Goal: Information Seeking & Learning: Learn about a topic

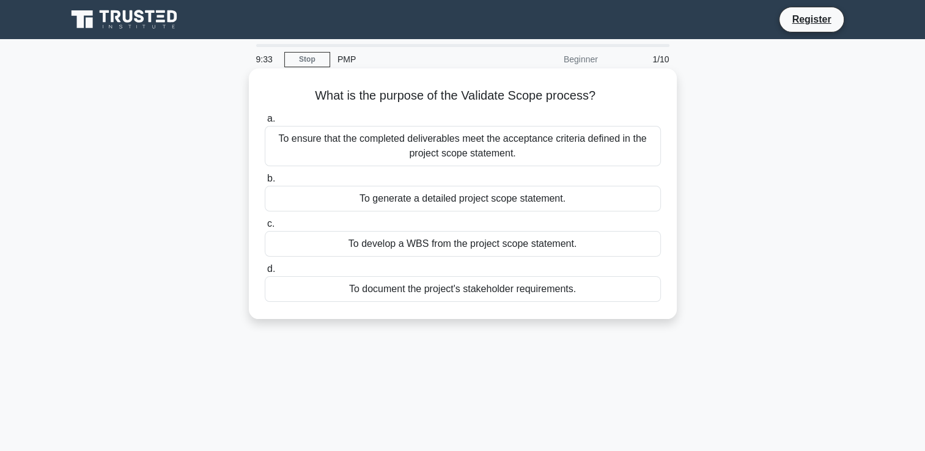
drag, startPoint x: 311, startPoint y: 92, endPoint x: 582, endPoint y: 287, distance: 333.8
click at [582, 287] on div "What is the purpose of the Validate Scope process? .spinner_0XTQ{transform-orig…" at bounding box center [463, 193] width 418 height 241
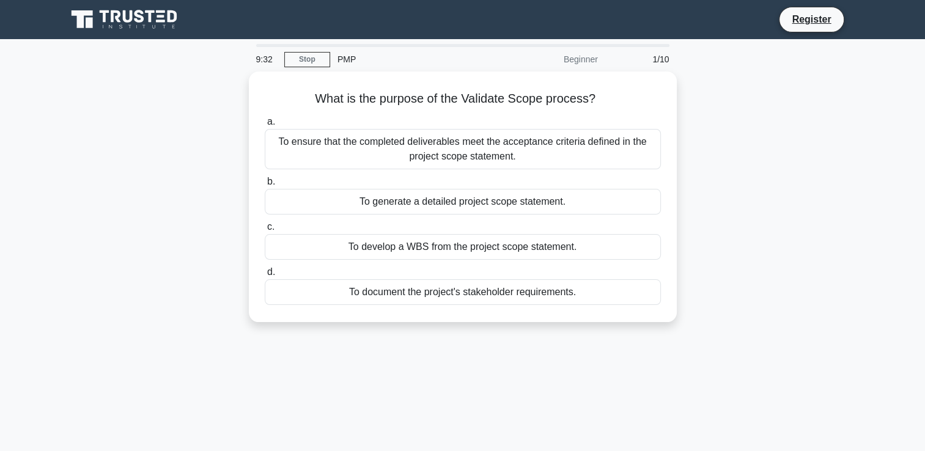
click at [484, 351] on div "9:32 Stop PMP Beginner 1/10 What is the purpose of the Validate Scope process? …" at bounding box center [462, 349] width 807 height 611
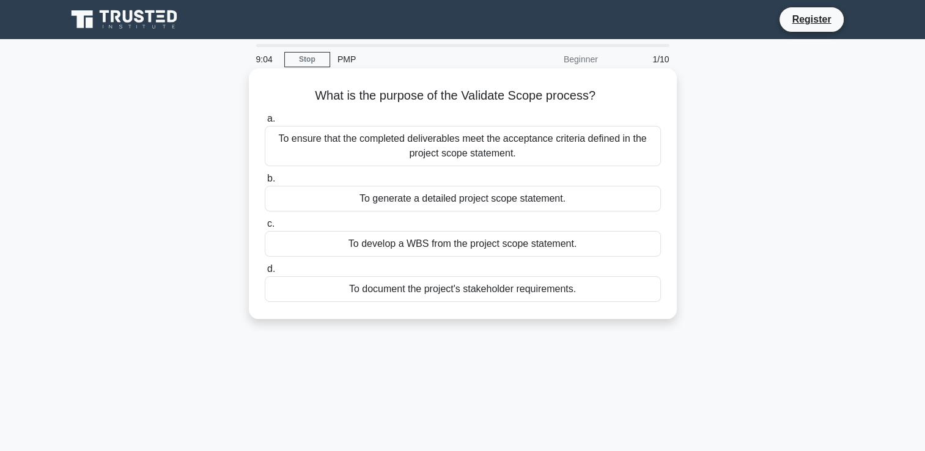
click at [303, 92] on h5 "What is the purpose of the Validate Scope process? .spinner_0XTQ{transform-orig…" at bounding box center [462, 96] width 399 height 16
drag, startPoint x: 303, startPoint y: 92, endPoint x: 580, endPoint y: 304, distance: 348.8
click at [580, 304] on div "What is the purpose of the Validate Scope process? .spinner_0XTQ{transform-orig…" at bounding box center [463, 193] width 418 height 241
drag, startPoint x: 580, startPoint y: 304, endPoint x: 561, endPoint y: 294, distance: 22.1
copy div "What is the purpose of the Validate Scope process? .spinner_0XTQ{transform-orig…"
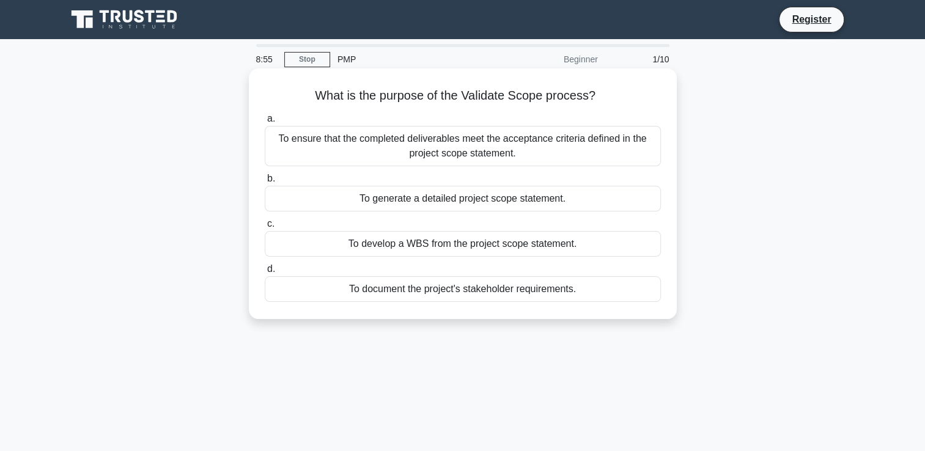
click at [633, 107] on div "What is the purpose of the Validate Scope process? .spinner_0XTQ{transform-orig…" at bounding box center [463, 193] width 418 height 241
click at [384, 151] on div "To ensure that the completed deliverables meet the acceptance criteria defined …" at bounding box center [463, 146] width 396 height 40
click at [265, 123] on input "a. To ensure that the completed deliverables meet the acceptance criteria defin…" at bounding box center [265, 119] width 0 height 8
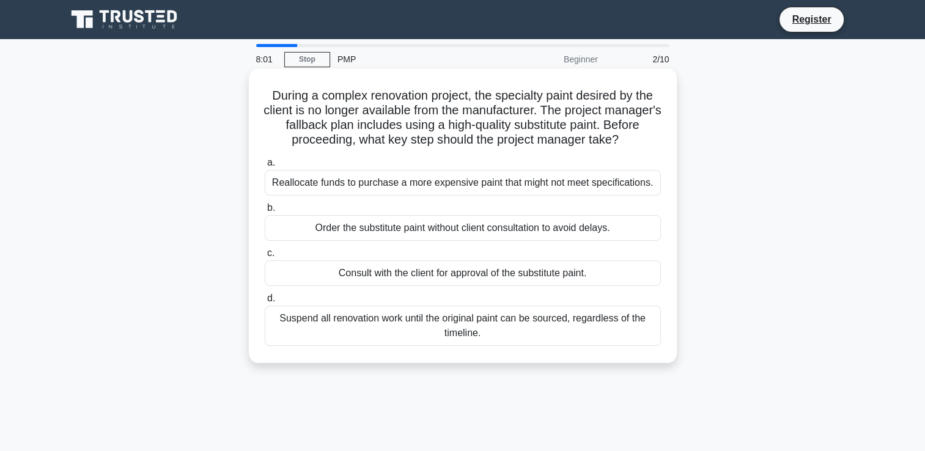
drag, startPoint x: 267, startPoint y: 93, endPoint x: 556, endPoint y: 350, distance: 387.1
click at [556, 350] on div "During a complex renovation project, the specialty paint desired by the client …" at bounding box center [463, 215] width 418 height 285
copy div "During a complex renovation project, the specialty paint desired by the client …"
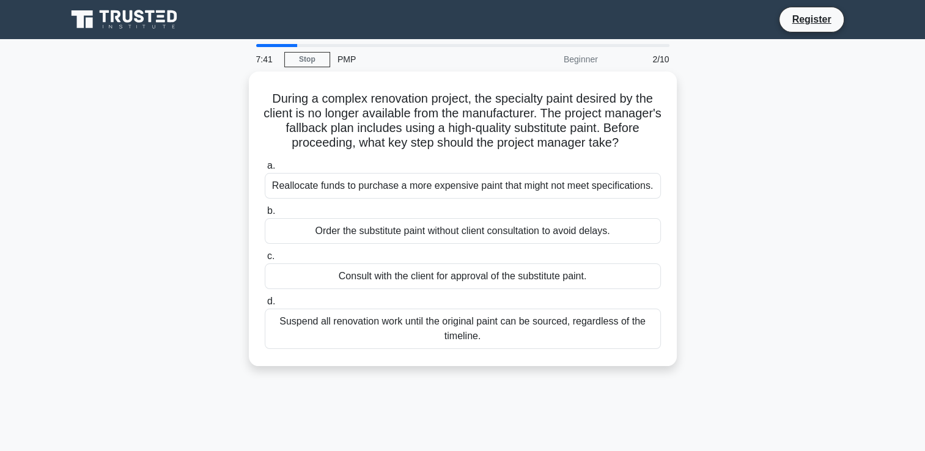
click at [97, 276] on div "During a complex renovation project, the specialty paint desired by the client …" at bounding box center [462, 226] width 807 height 309
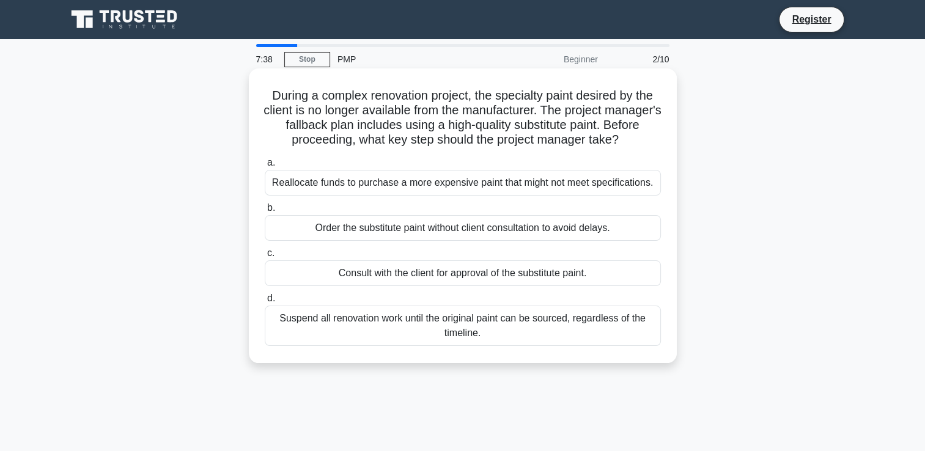
click at [328, 279] on div "Consult with the client for approval of the substitute paint." at bounding box center [463, 273] width 396 height 26
click at [265, 257] on input "c. Consult with the client for approval of the substitute paint." at bounding box center [265, 253] width 0 height 8
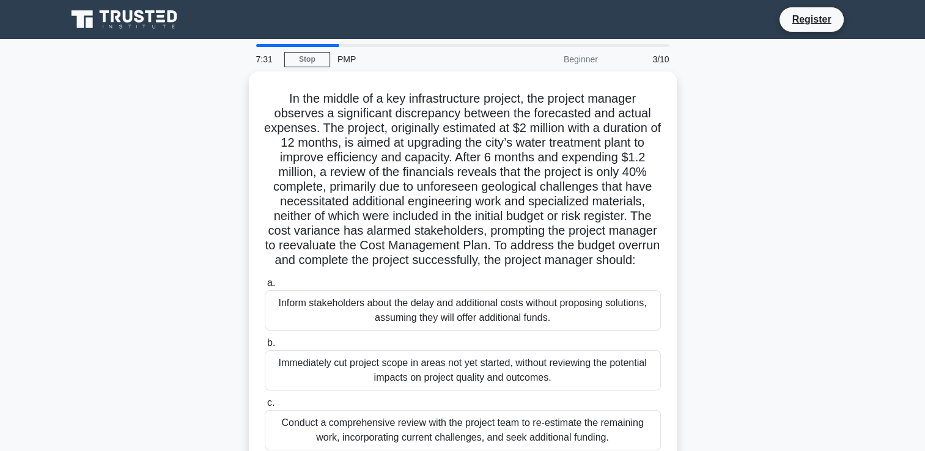
scroll to position [209, 0]
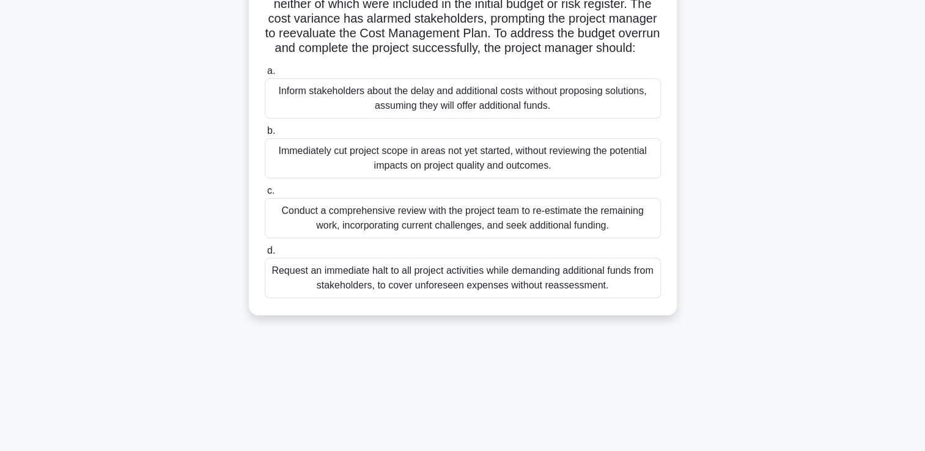
drag, startPoint x: 281, startPoint y: 97, endPoint x: 621, endPoint y: 316, distance: 404.7
click at [621, 311] on div "In the middle of a key infrastructure project, the project manager observes a s…" at bounding box center [463, 87] width 418 height 446
drag, startPoint x: 621, startPoint y: 316, endPoint x: 583, endPoint y: 293, distance: 44.7
copy div "In the middle of a key infrastructure project, the project manager observes a s…"
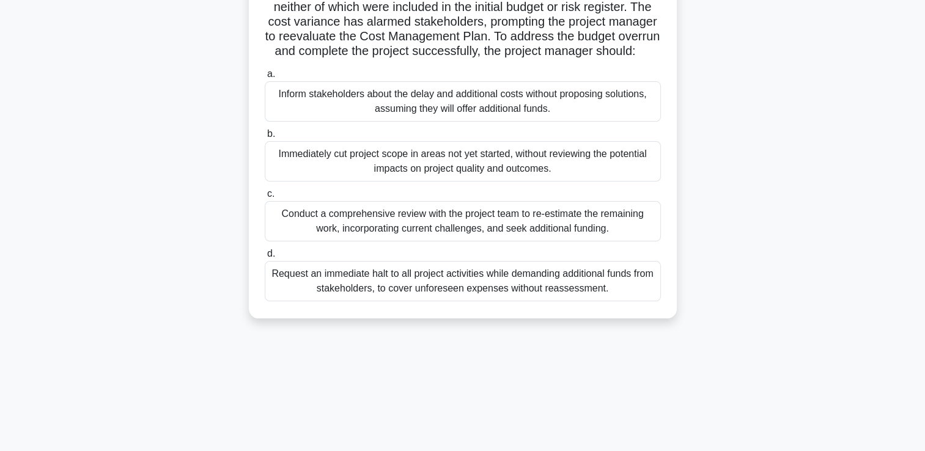
click at [147, 199] on div "In the middle of a key infrastructure project, the project manager observes a s…" at bounding box center [462, 97] width 807 height 471
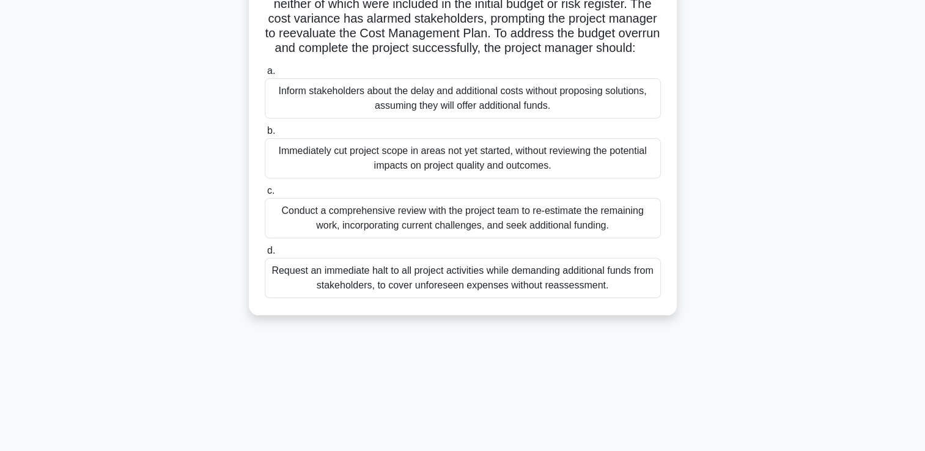
click at [380, 237] on div "Conduct a comprehensive review with the project team to re-estimate the remaini…" at bounding box center [463, 218] width 396 height 40
click at [265, 195] on input "c. Conduct a comprehensive review with the project team to re-estimate the rema…" at bounding box center [265, 191] width 0 height 8
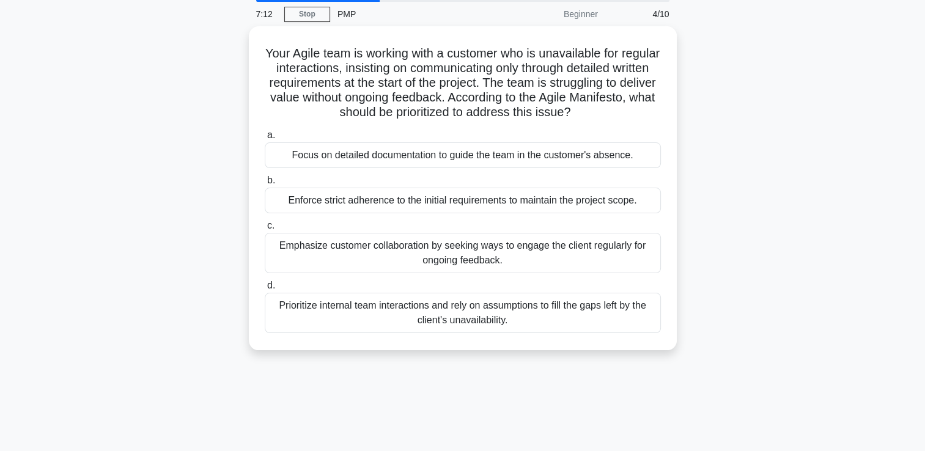
scroll to position [0, 0]
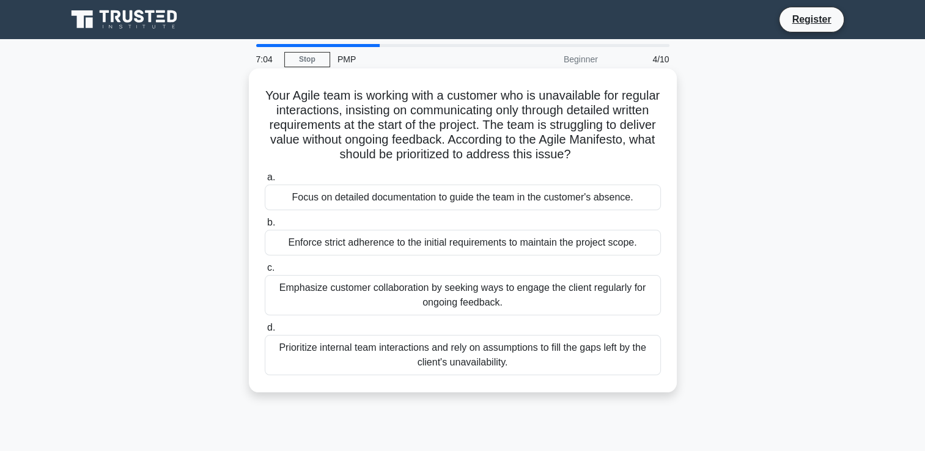
click at [270, 89] on h5 "Your Agile team is working with a customer who is unavailable for regular inter…" at bounding box center [462, 125] width 399 height 75
click at [279, 94] on h5 "Your Agile team is working with a customer who is unavailable for regular inter…" at bounding box center [462, 125] width 399 height 75
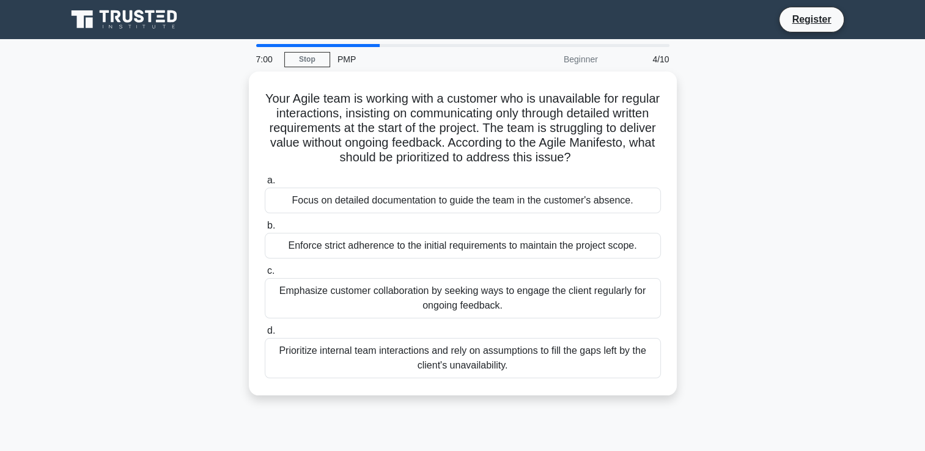
drag, startPoint x: 271, startPoint y: 90, endPoint x: 619, endPoint y: 395, distance: 462.2
click at [619, 395] on div "Your Agile team is working with a customer who is unavailable for regular inter…" at bounding box center [463, 234] width 428 height 324
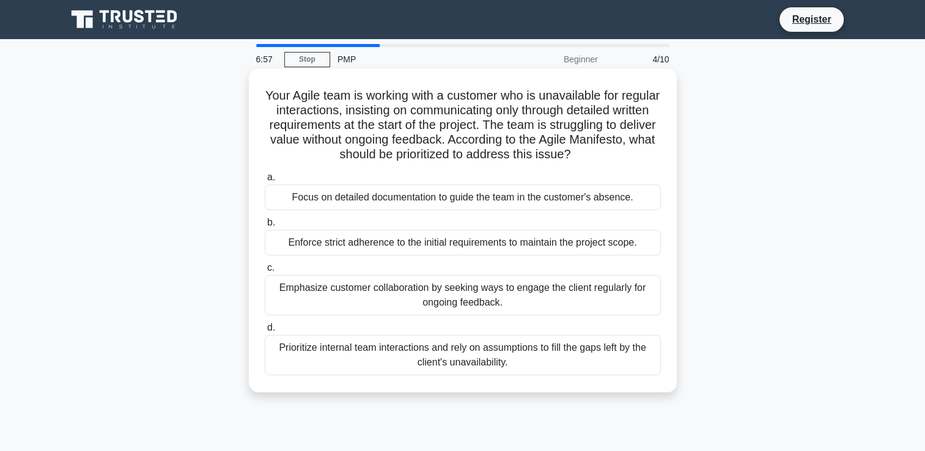
copy div "Your Agile team is working with a customer who is unavailable for regular inter…"
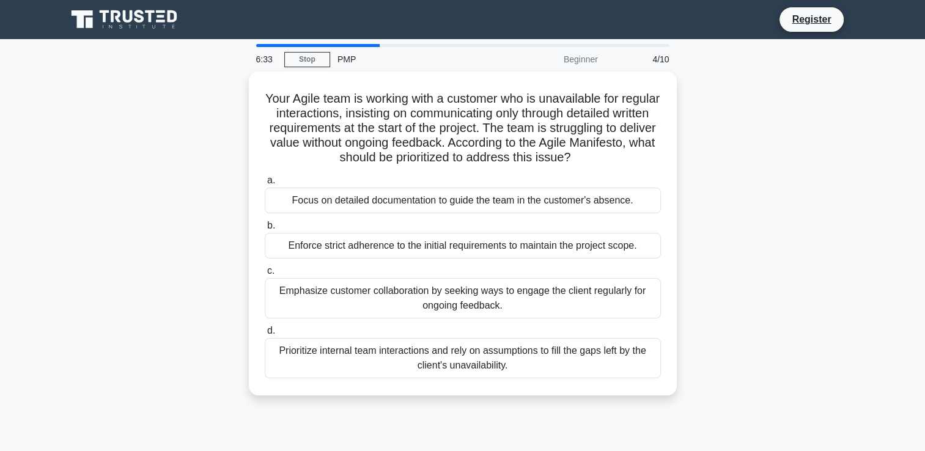
click at [210, 262] on div "Your Agile team is working with a customer who is unavailable for regular inter…" at bounding box center [462, 241] width 807 height 339
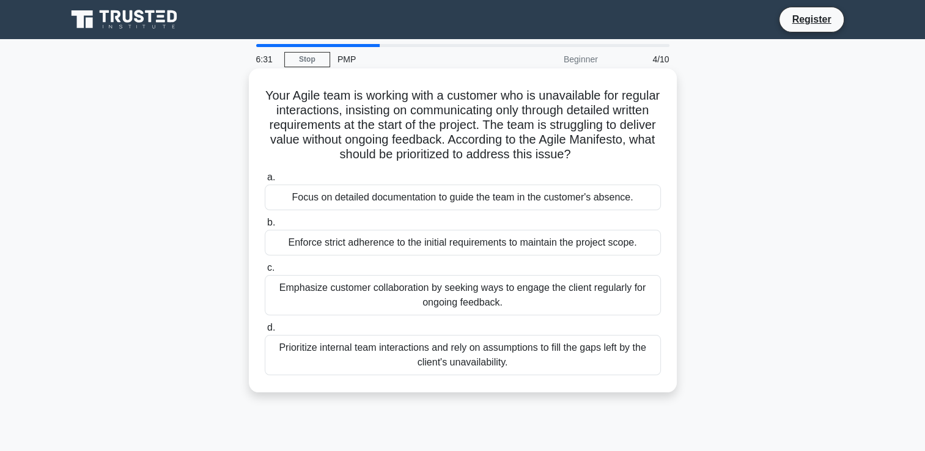
click at [356, 297] on div "Emphasize customer collaboration by seeking ways to engage the client regularly…" at bounding box center [463, 295] width 396 height 40
click at [265, 272] on input "c. Emphasize customer collaboration by seeking ways to engage the client regula…" at bounding box center [265, 268] width 0 height 8
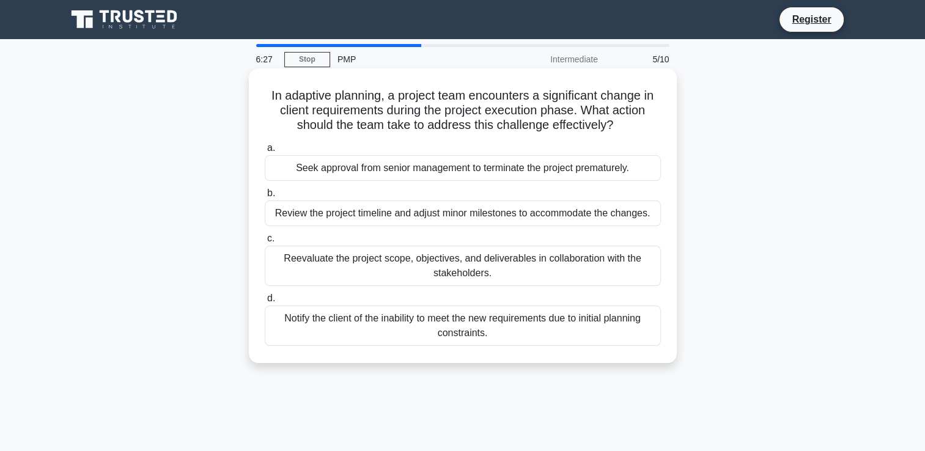
drag, startPoint x: 263, startPoint y: 97, endPoint x: 610, endPoint y: 345, distance: 426.6
click at [610, 345] on div "In adaptive planning, a project team encounters a significant change in client …" at bounding box center [463, 215] width 418 height 285
drag, startPoint x: 610, startPoint y: 345, endPoint x: 601, endPoint y: 321, distance: 25.9
copy div "In adaptive planning, a project team encounters a significant change in client …"
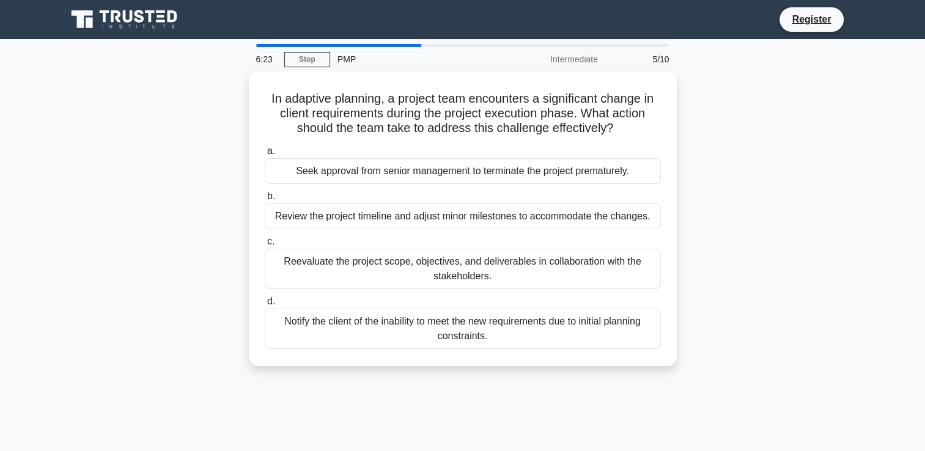
click at [136, 270] on div "In adaptive planning, a project team encounters a significant change in client …" at bounding box center [462, 226] width 807 height 309
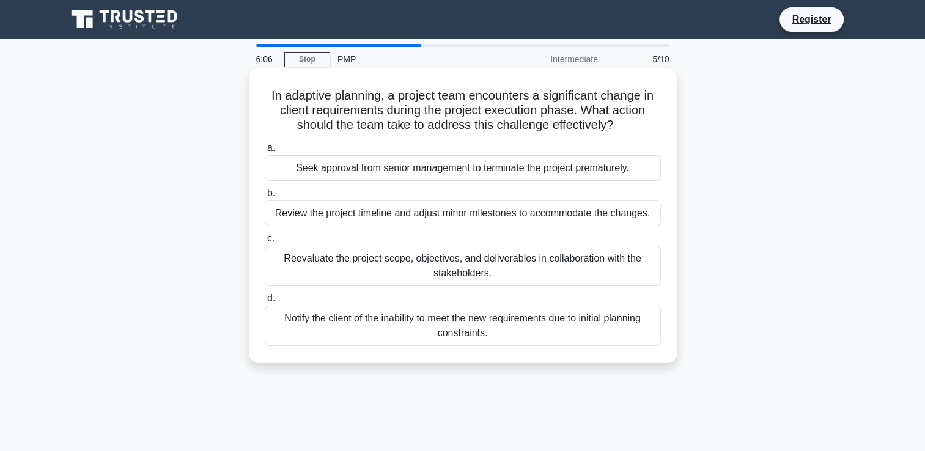
click at [350, 258] on div "Reevaluate the project scope, objectives, and deliverables in collaboration wit…" at bounding box center [463, 266] width 396 height 40
click at [265, 243] on input "c. Reevaluate the project scope, objectives, and deliverables in collaboration …" at bounding box center [265, 239] width 0 height 8
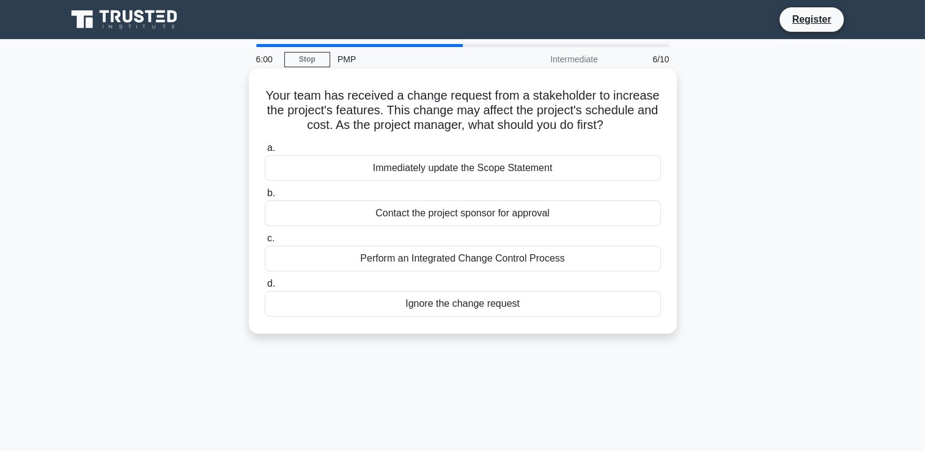
drag, startPoint x: 264, startPoint y: 95, endPoint x: 537, endPoint y: 312, distance: 348.5
click at [537, 312] on div "Your team has received a change request from a stakeholder to increase the proj…" at bounding box center [463, 201] width 418 height 256
drag, startPoint x: 537, startPoint y: 312, endPoint x: 495, endPoint y: 248, distance: 76.3
copy div "Your team has received a change request from a stakeholder to increase the proj…"
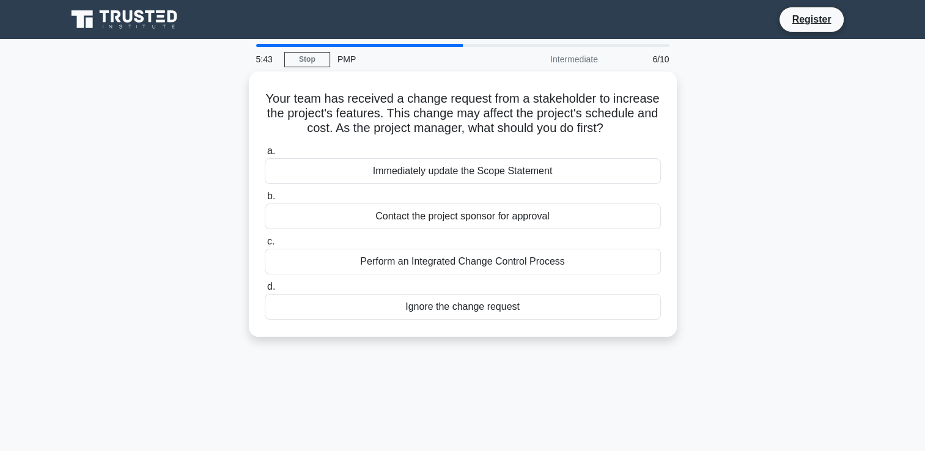
click at [223, 173] on div "Your team has received a change request from a stakeholder to increase the proj…" at bounding box center [462, 212] width 807 height 280
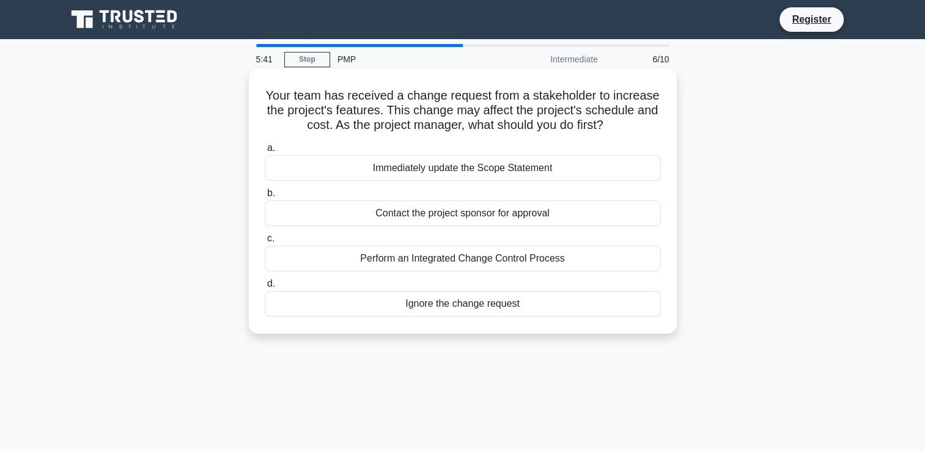
click at [380, 254] on div "Perform an Integrated Change Control Process" at bounding box center [463, 259] width 396 height 26
click at [265, 243] on input "c. Perform an Integrated Change Control Process" at bounding box center [265, 239] width 0 height 8
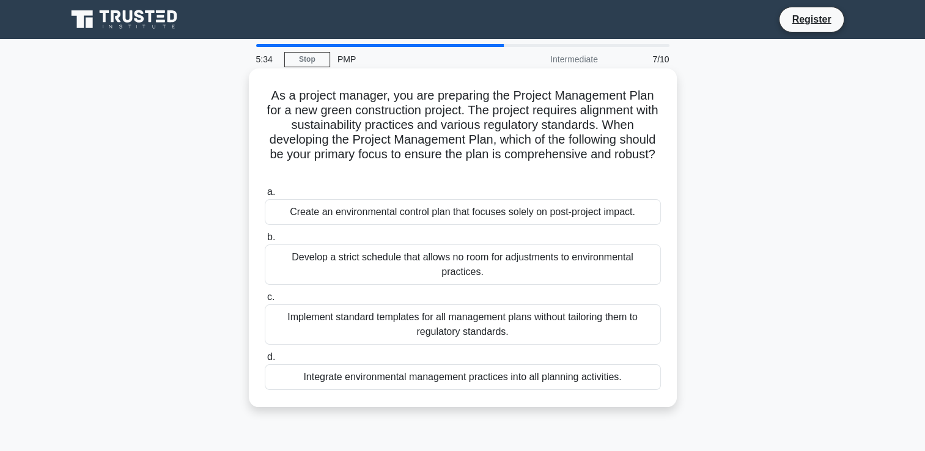
drag, startPoint x: 267, startPoint y: 98, endPoint x: 642, endPoint y: 383, distance: 471.2
click at [642, 383] on div "As a project manager, you are preparing the Project Management Plan for a new g…" at bounding box center [463, 237] width 418 height 329
copy div "As a project manager, you are preparing the Project Management Plan for a new g…"
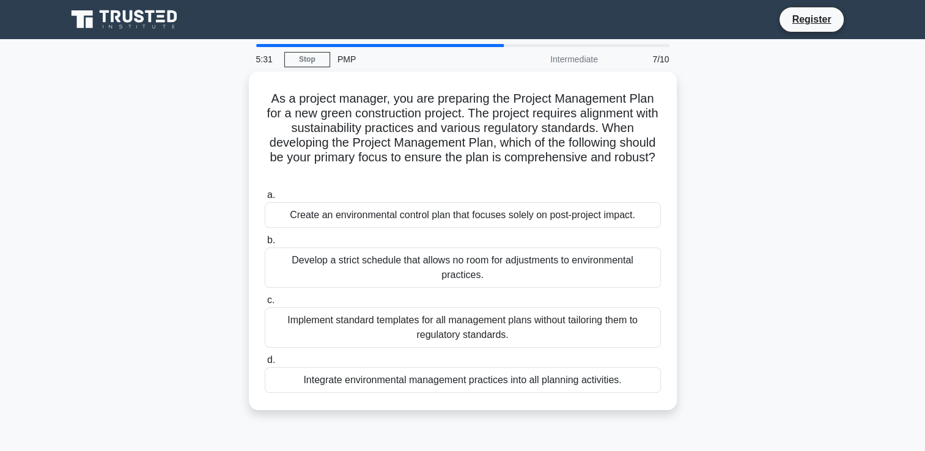
click at [760, 352] on div "As a project manager, you are preparing the Project Management Plan for a new g…" at bounding box center [462, 248] width 807 height 353
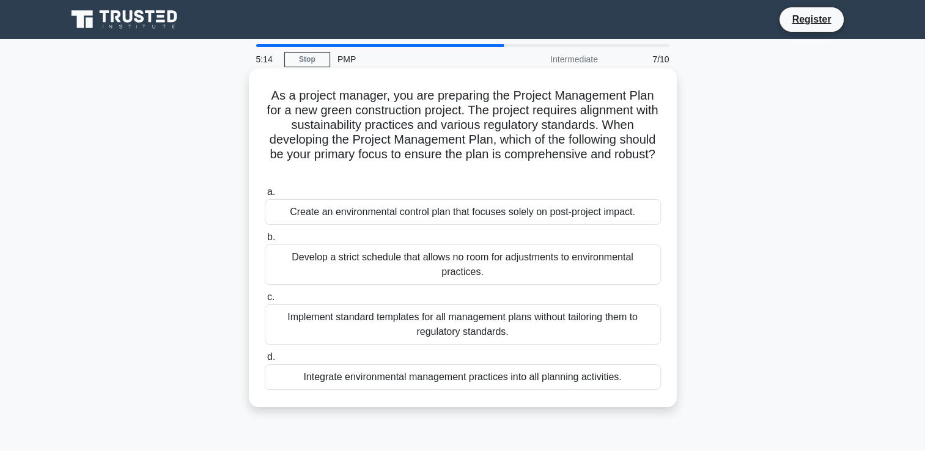
click at [387, 377] on div "Integrate environmental management practices into all planning activities." at bounding box center [463, 377] width 396 height 26
click at [265, 361] on input "d. Integrate environmental management practices into all planning activities." at bounding box center [265, 357] width 0 height 8
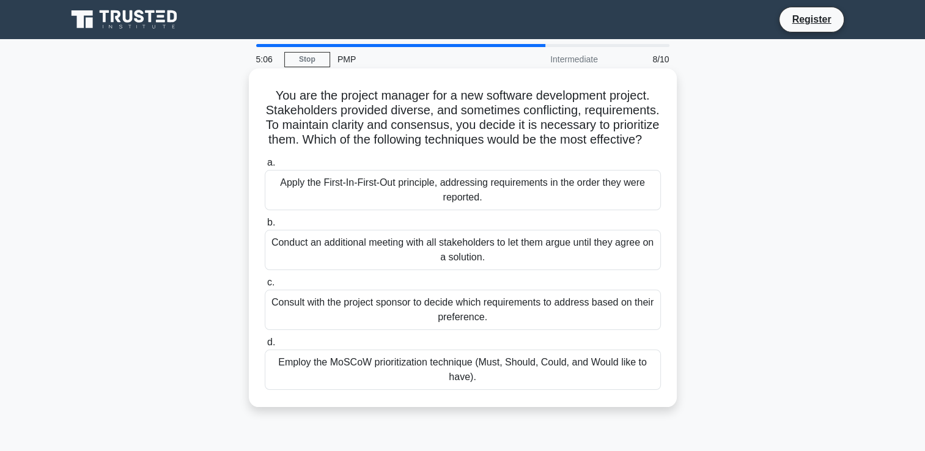
drag, startPoint x: 268, startPoint y: 94, endPoint x: 537, endPoint y: 397, distance: 406.2
click at [537, 397] on div "You are the project manager for a new software development project. Stakeholder…" at bounding box center [463, 237] width 418 height 329
copy div "You are the project manager for a new software development project. Stakeholder…"
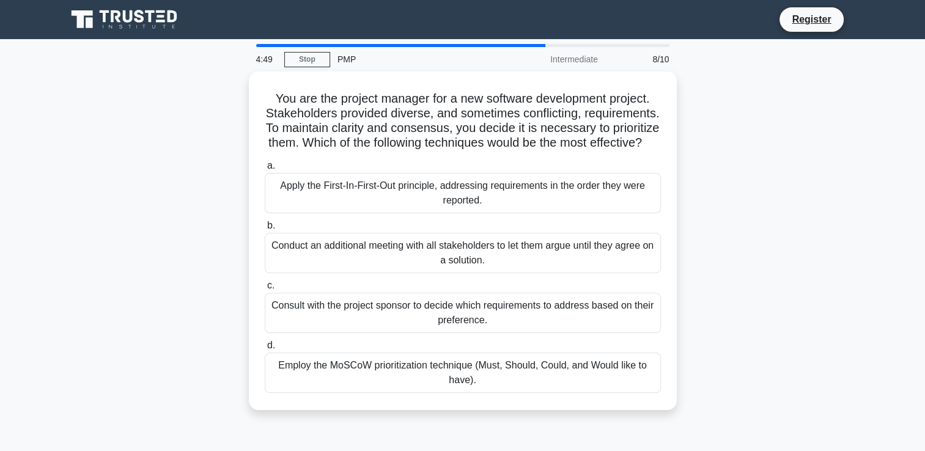
click at [208, 256] on div "You are the project manager for a new software development project. Stakeholder…" at bounding box center [462, 248] width 807 height 353
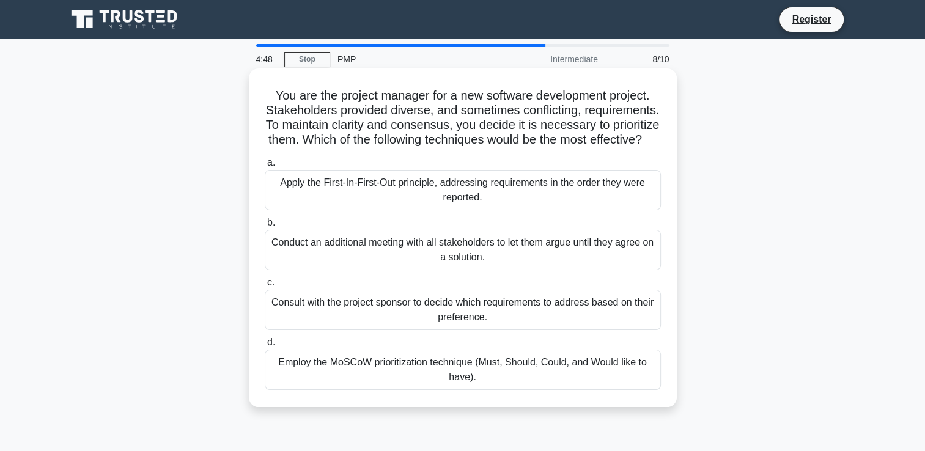
click at [357, 380] on div "Employ the MoSCoW prioritization technique (Must, Should, Could, and Would like…" at bounding box center [463, 370] width 396 height 40
click at [265, 347] on input "d. Employ the MoSCoW prioritization technique (Must, Should, Could, and Would l…" at bounding box center [265, 343] width 0 height 8
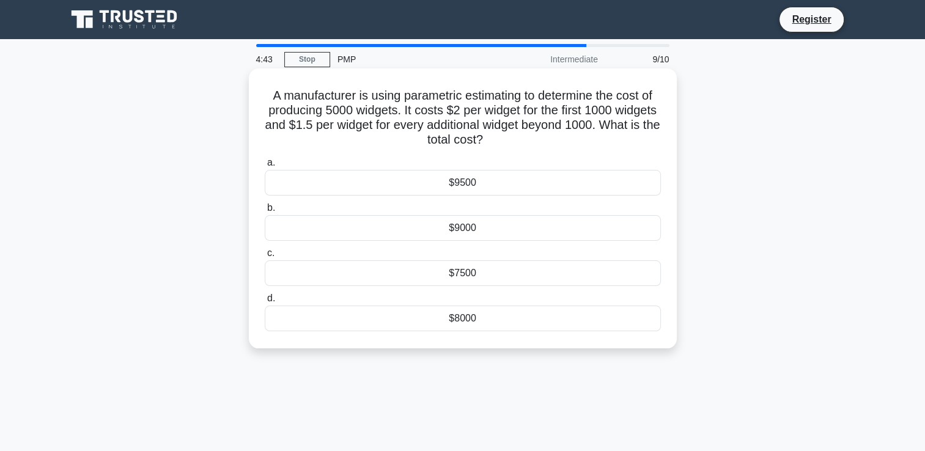
drag, startPoint x: 261, startPoint y: 95, endPoint x: 506, endPoint y: 324, distance: 335.6
click at [506, 324] on div "A manufacturer is using parametric estimating to determine the cost of producin…" at bounding box center [463, 208] width 418 height 270
drag, startPoint x: 506, startPoint y: 324, endPoint x: 455, endPoint y: 282, distance: 65.6
copy div "A manufacturer is using parametric estimating to determine the cost of producin…"
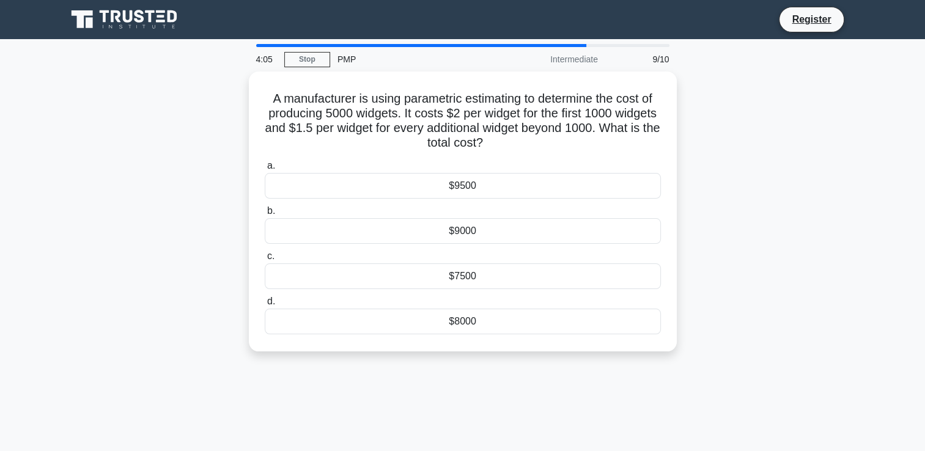
click at [350, 411] on div "4:05 Stop PMP Intermediate 9/10 A manufacturer is using parametric estimating t…" at bounding box center [462, 349] width 807 height 611
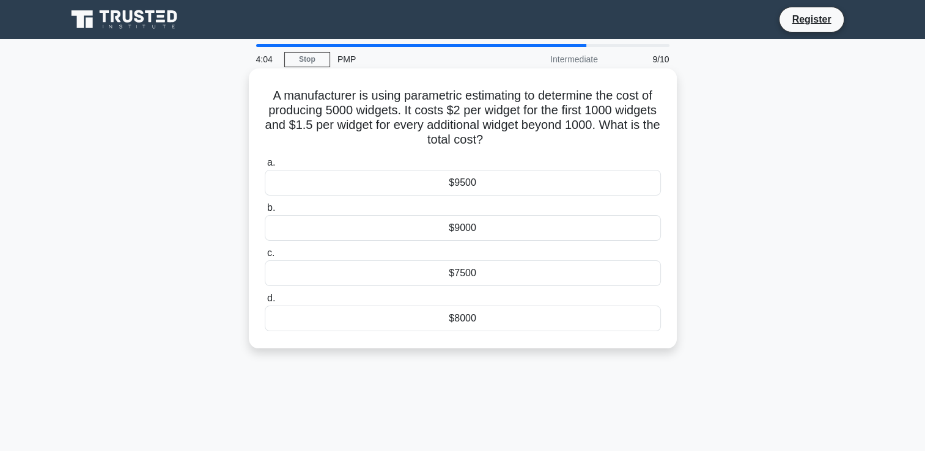
click at [392, 326] on div "$8000" at bounding box center [463, 319] width 396 height 26
click at [265, 303] on input "d. $8000" at bounding box center [265, 299] width 0 height 8
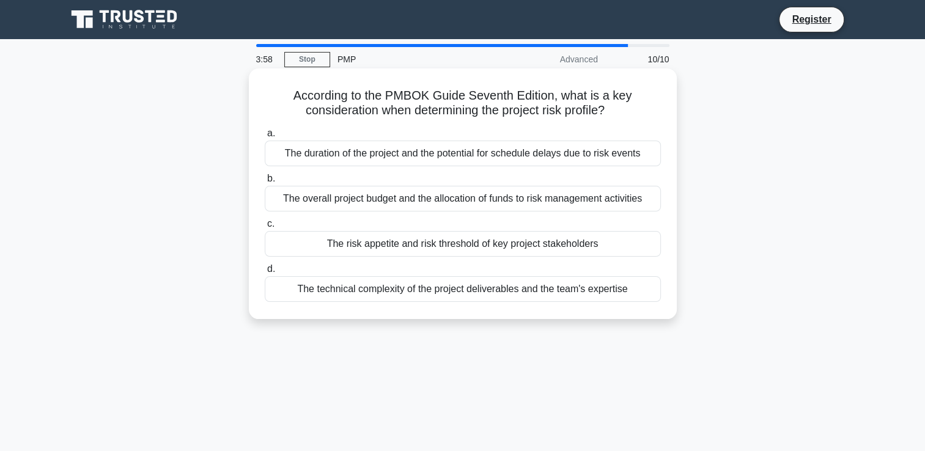
drag, startPoint x: 286, startPoint y: 96, endPoint x: 638, endPoint y: 298, distance: 405.6
click at [638, 298] on div "According to the PMBOK Guide Seventh Edition, what is a key consideration when …" at bounding box center [463, 193] width 418 height 241
copy div "According to the PMBOK Guide Seventh Edition, what is a key consideration when …"
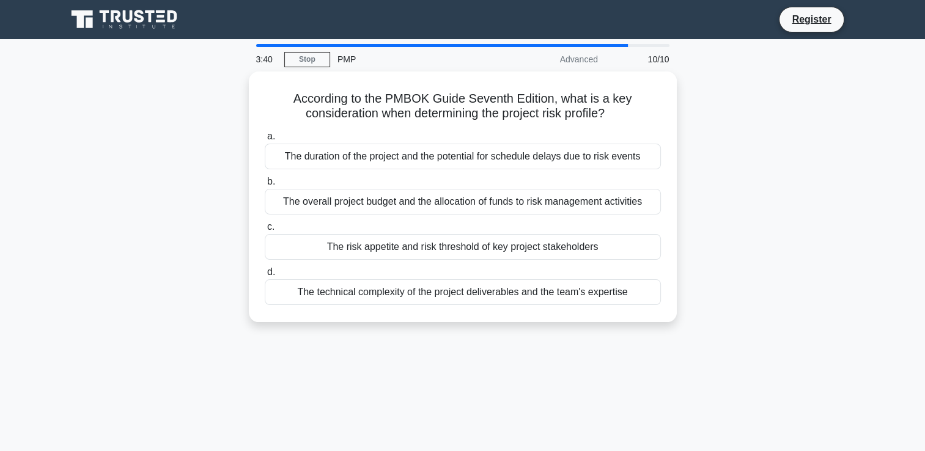
click at [229, 307] on div "According to the PMBOK Guide Seventh Edition, what is a key consideration when …" at bounding box center [462, 204] width 807 height 265
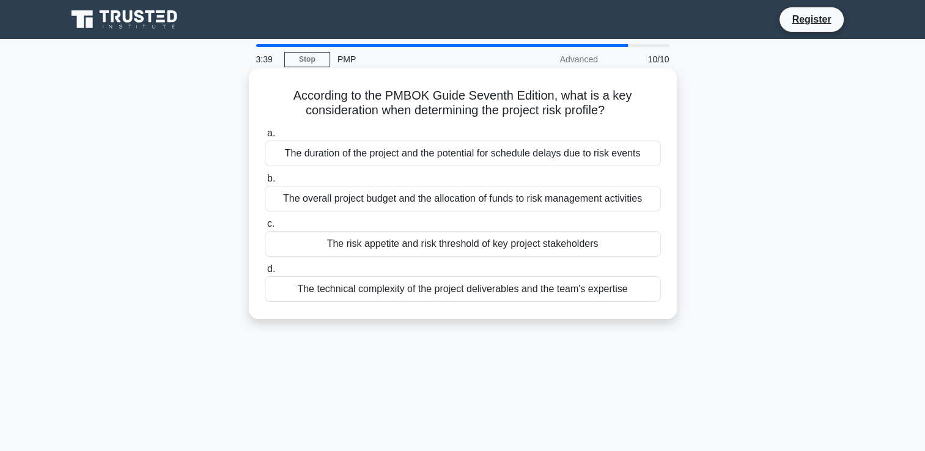
click at [309, 246] on div "The risk appetite and risk threshold of key project stakeholders" at bounding box center [463, 244] width 396 height 26
click at [265, 228] on input "c. The risk appetite and risk threshold of key project stakeholders" at bounding box center [265, 224] width 0 height 8
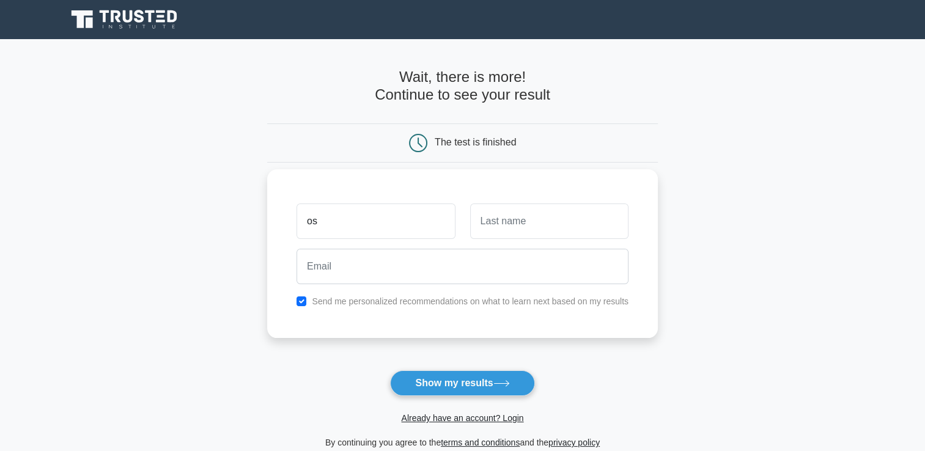
type input "Osaw"
click at [496, 217] on input "text" at bounding box center [549, 221] width 158 height 35
type input "Junior"
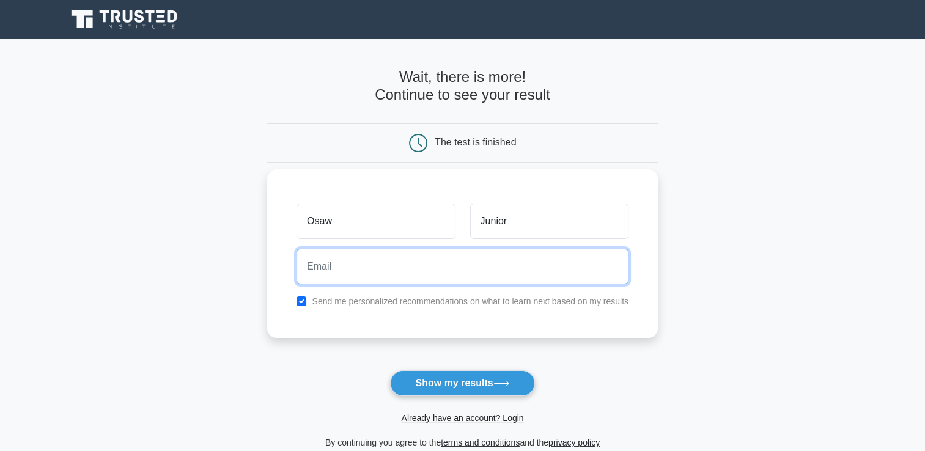
click at [465, 263] on input "email" at bounding box center [462, 266] width 332 height 35
type input "osawjunior2@gmail.com"
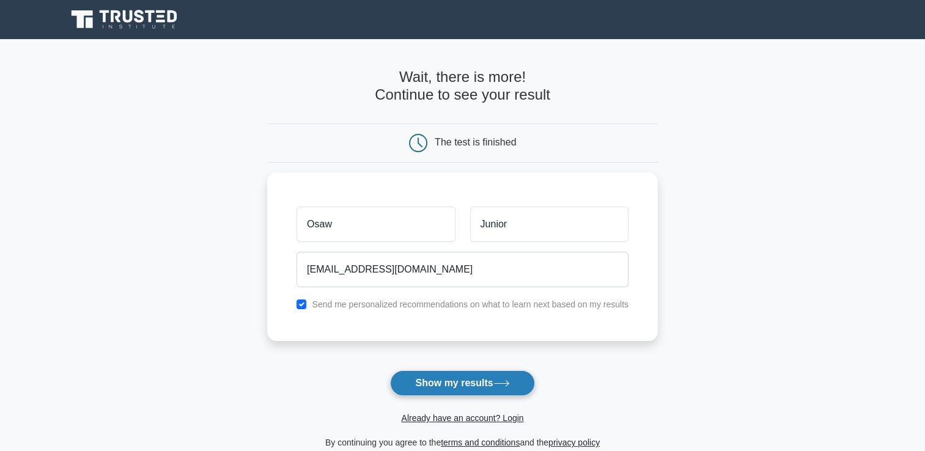
click at [435, 378] on button "Show my results" at bounding box center [462, 383] width 144 height 26
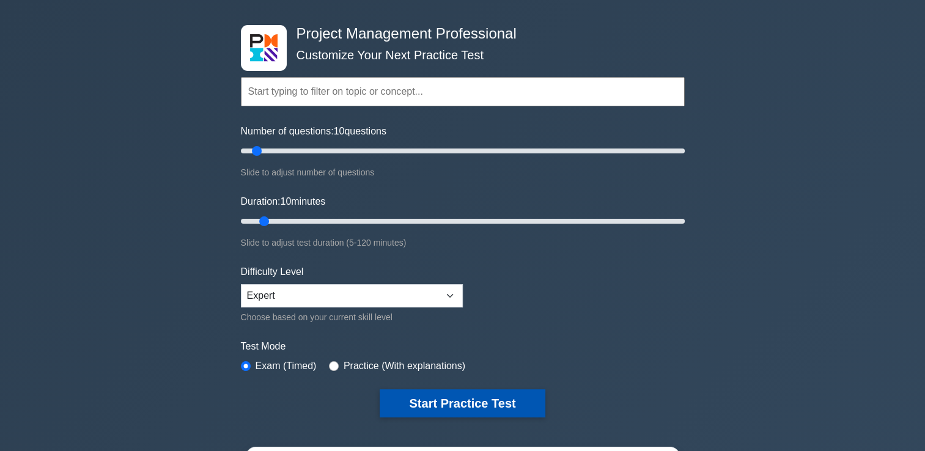
click at [467, 396] on button "Start Practice Test" at bounding box center [462, 403] width 165 height 28
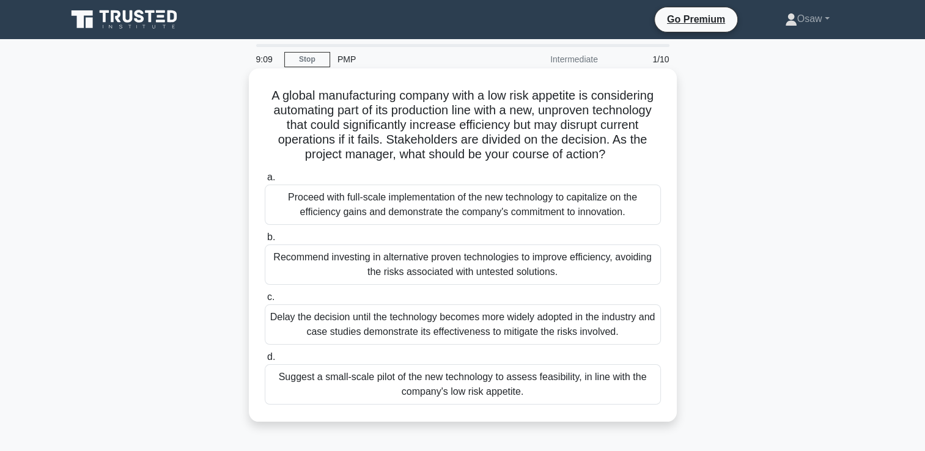
click at [257, 92] on div "A global manufacturing company with a low risk appetite is considering automati…" at bounding box center [463, 245] width 418 height 344
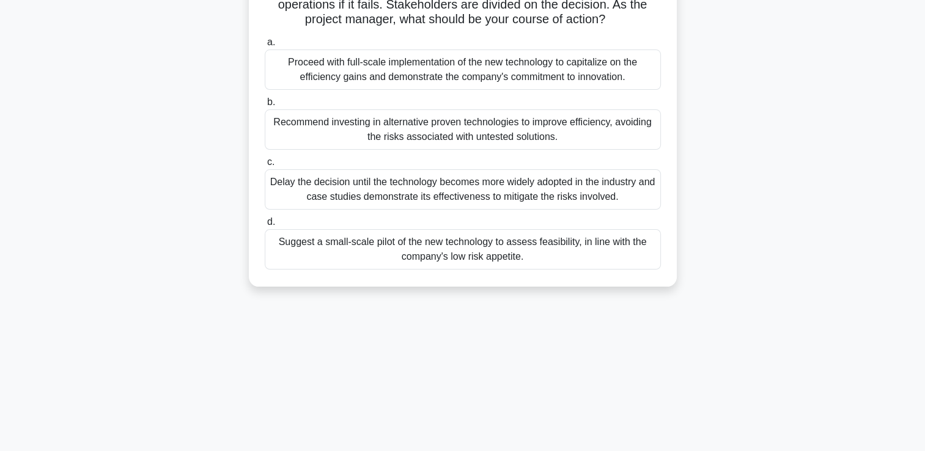
scroll to position [209, 0]
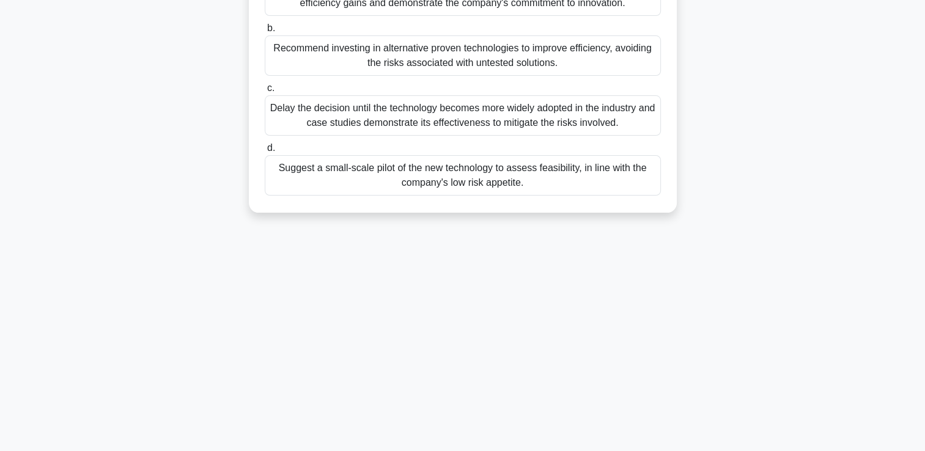
drag, startPoint x: 257, startPoint y: 92, endPoint x: 521, endPoint y: 185, distance: 279.9
click at [521, 185] on div "A global manufacturing company with a low risk appetite is considering automati…" at bounding box center [463, 36] width 418 height 344
copy div "A global manufacturing company with a low risk appetite is considering automati…"
click at [254, 79] on div "A global manufacturing company with a low risk appetite is considering automati…" at bounding box center [463, 36] width 418 height 344
click at [270, 160] on div "Suggest a small-scale pilot of the new technology to assess feasibility, in lin…" at bounding box center [463, 175] width 396 height 40
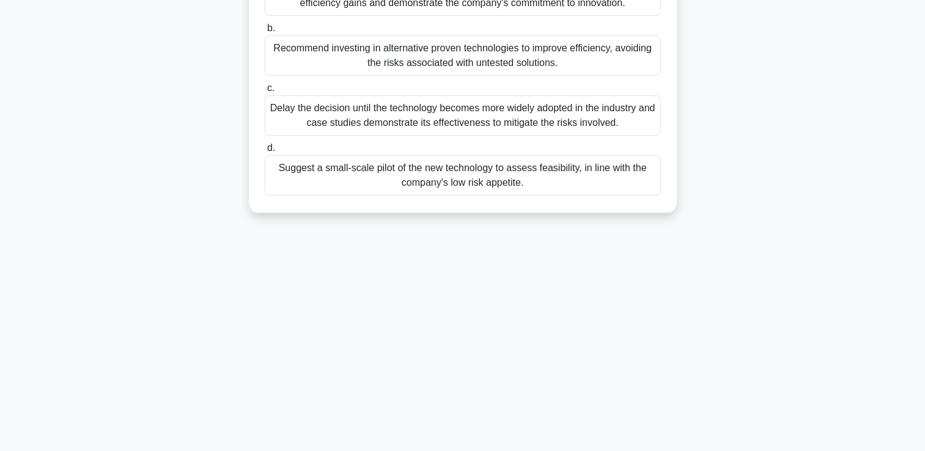
click at [265, 152] on input "d. Suggest a small-scale pilot of the new technology to assess feasibility, in …" at bounding box center [265, 148] width 0 height 8
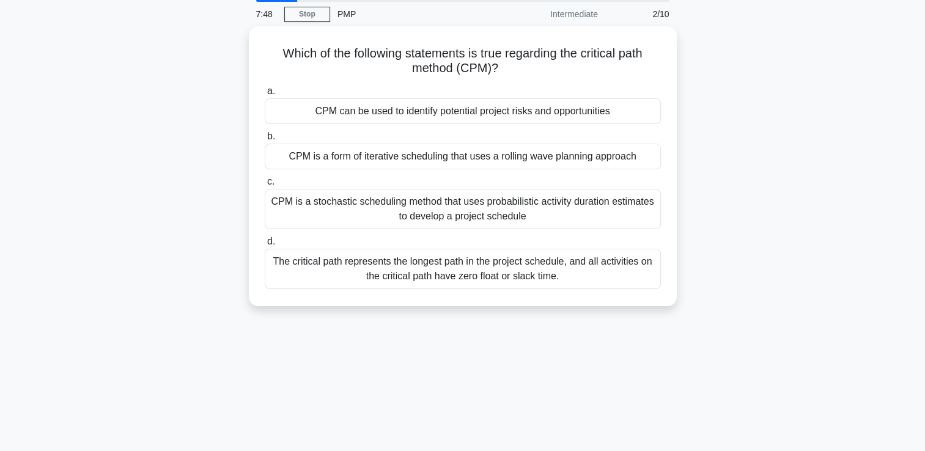
scroll to position [0, 0]
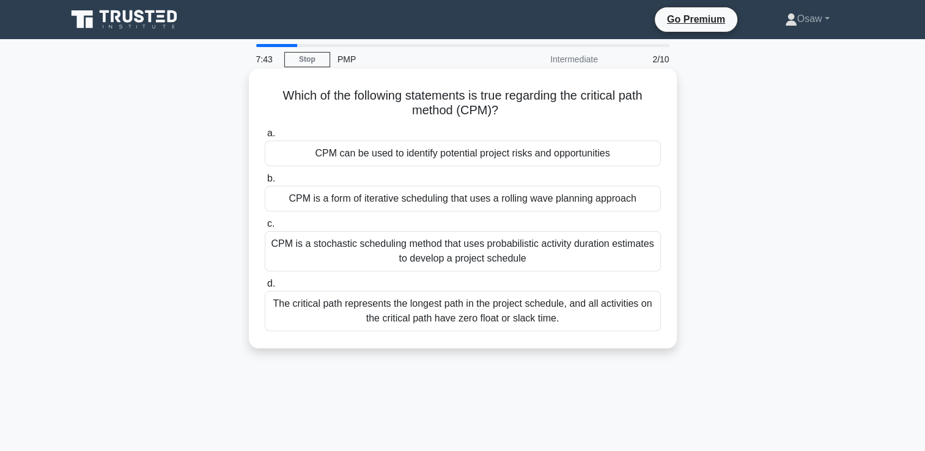
click at [269, 93] on h5 "Which of the following statements is true regarding the critical path method (C…" at bounding box center [462, 103] width 399 height 31
drag, startPoint x: 269, startPoint y: 93, endPoint x: 556, endPoint y: 320, distance: 366.4
click at [556, 320] on div "Which of the following statements is true regarding the critical path method (C…" at bounding box center [463, 208] width 418 height 270
copy div "Which of the following statements is true regarding the critical path method (C…"
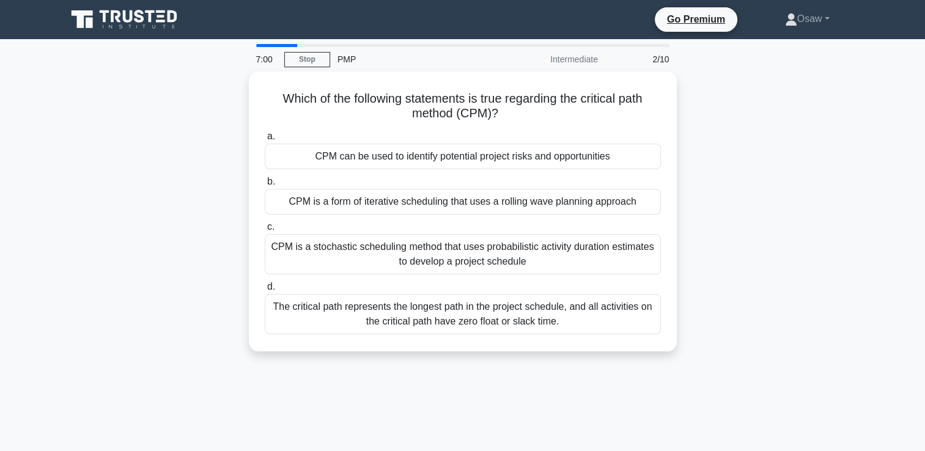
click at [222, 232] on div "Which of the following statements is true regarding the critical path method (C…" at bounding box center [462, 219] width 807 height 295
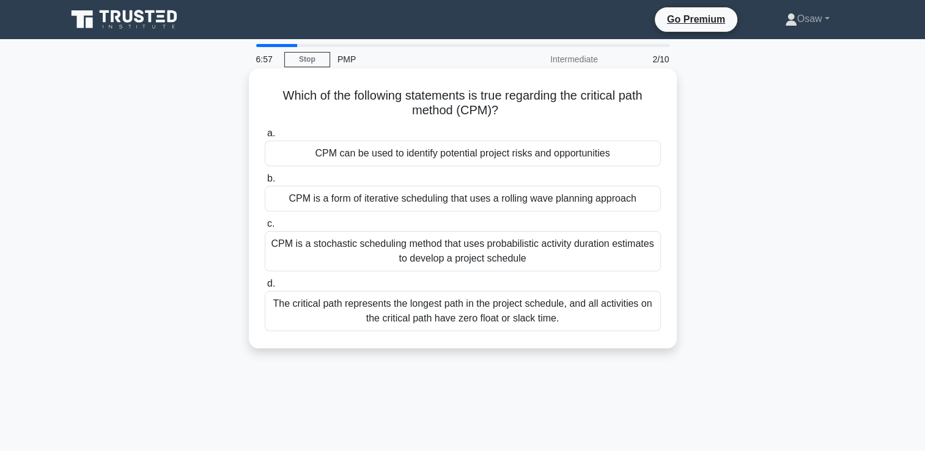
click at [275, 285] on label "d. The critical path represents the longest path in the project schedule, and a…" at bounding box center [463, 303] width 396 height 55
click at [265, 285] on input "d. The critical path represents the longest path in the project schedule, and a…" at bounding box center [265, 284] width 0 height 8
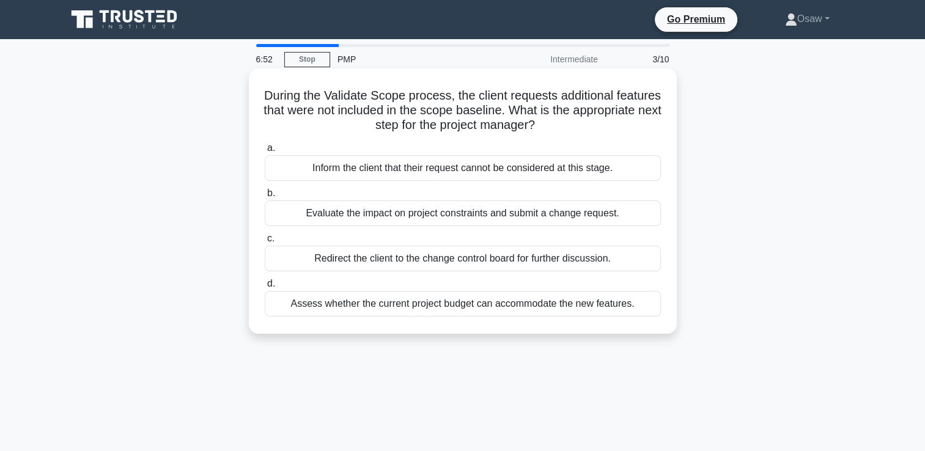
click at [274, 89] on h5 "During the Validate Scope process, the client requests additional features that…" at bounding box center [462, 110] width 399 height 45
drag, startPoint x: 274, startPoint y: 89, endPoint x: 636, endPoint y: 294, distance: 415.3
click at [636, 294] on div "During the Validate Scope process, the client requests additional features that…" at bounding box center [463, 201] width 418 height 256
copy div "During the Validate Scope process, the client requests additional features that…"
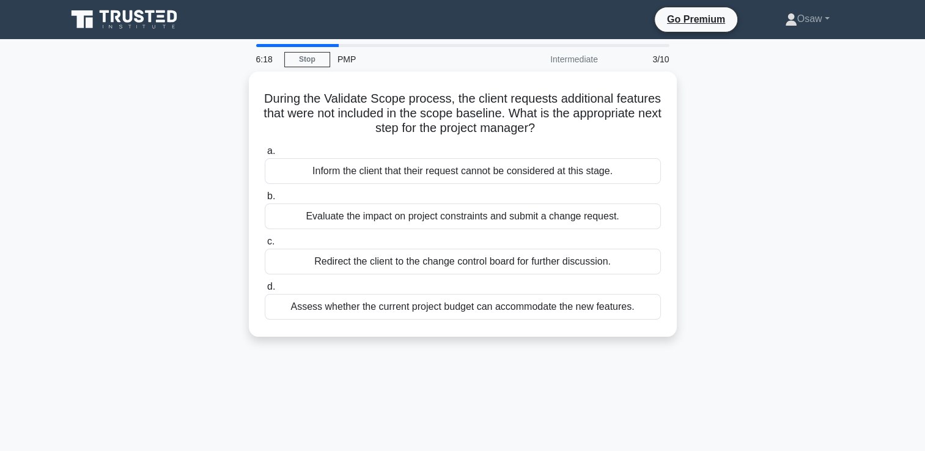
click at [238, 139] on div "During the Validate Scope process, the client requests additional features that…" at bounding box center [462, 212] width 807 height 280
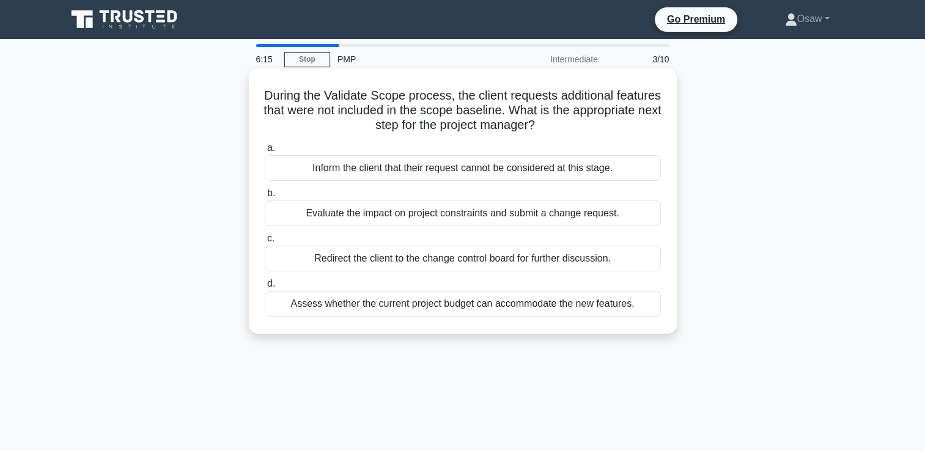
click at [270, 193] on span "b." at bounding box center [271, 193] width 8 height 10
click at [265, 193] on input "b. Evaluate the impact on project constraints and submit a change request." at bounding box center [265, 193] width 0 height 8
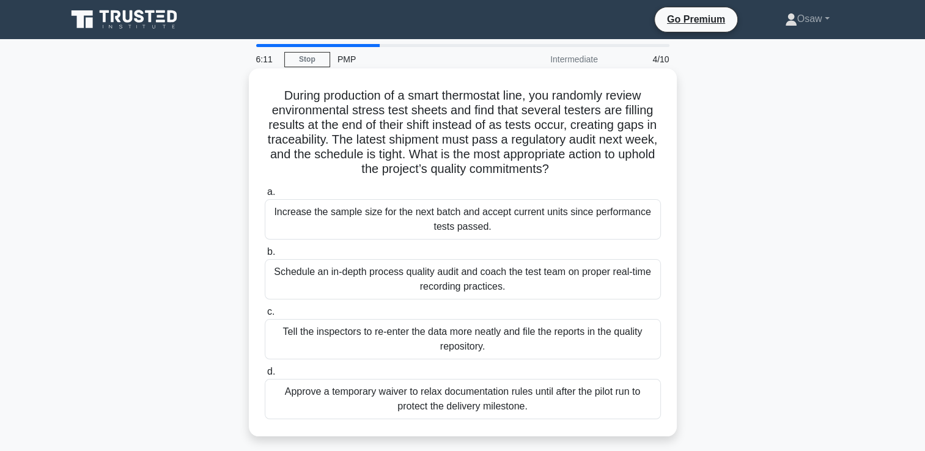
click at [263, 92] on h5 "During production of a smart thermostat line, you randomly review environmental…" at bounding box center [462, 132] width 399 height 89
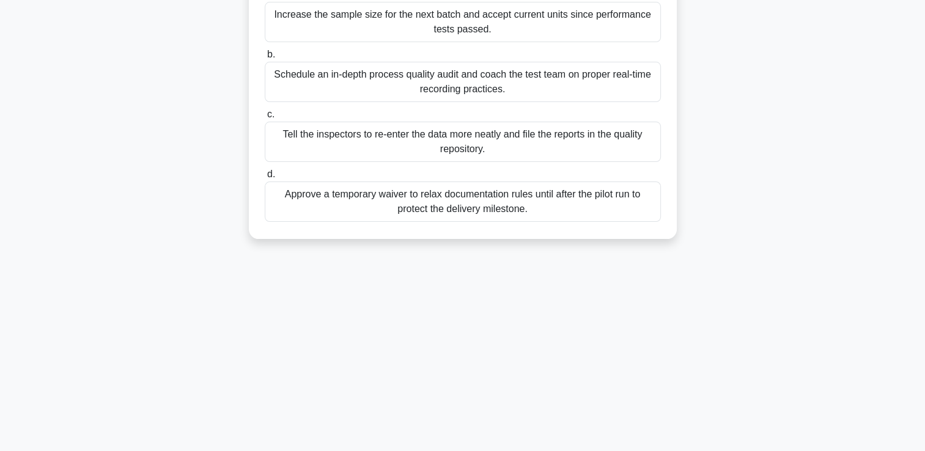
scroll to position [209, 0]
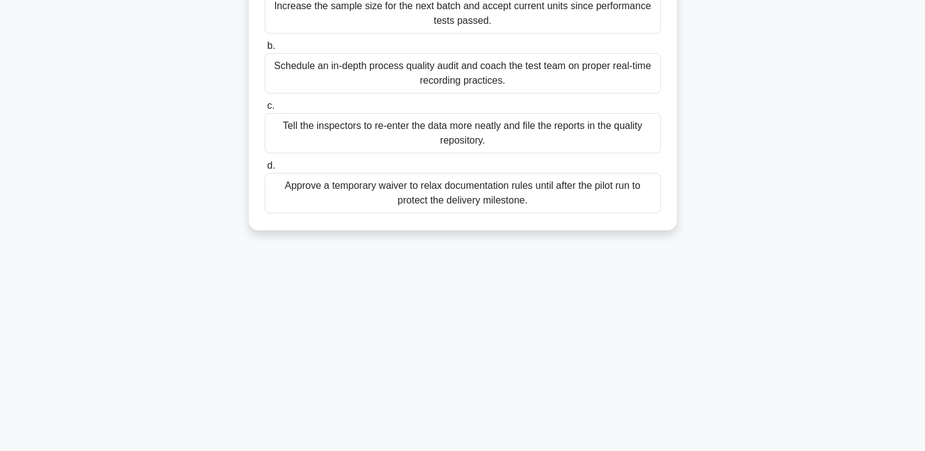
drag, startPoint x: 263, startPoint y: 92, endPoint x: 597, endPoint y: 448, distance: 488.2
click at [597, 448] on main "6:03 Stop PMP Intermediate 4/10 During production of a smart thermostat line, y…" at bounding box center [462, 140] width 925 height 621
copy div "During production of a smart thermostat line, you randomly review environmental…"
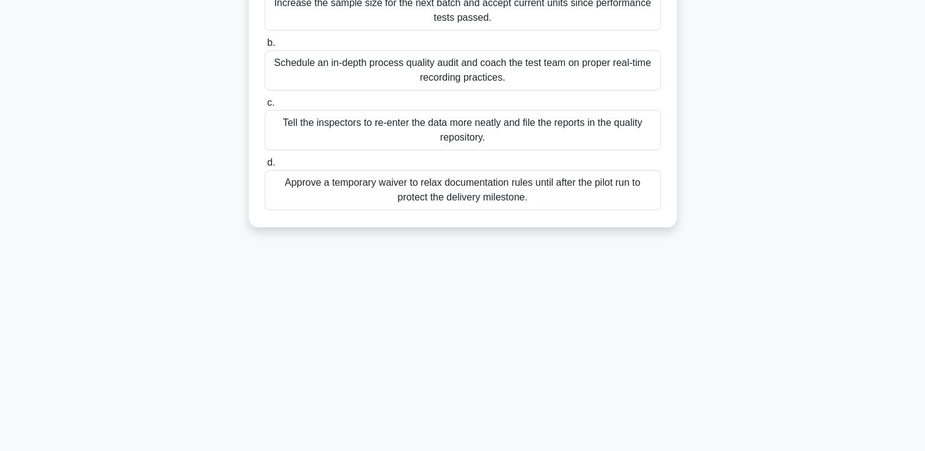
click at [260, 134] on div "c. Tell the inspectors to re-enter the data more neatly and file the reports in…" at bounding box center [462, 122] width 411 height 55
click at [273, 163] on span "d." at bounding box center [271, 162] width 8 height 10
click at [265, 163] on input "d. Approve a temporary waiver to relax documentation rules until after the pilo…" at bounding box center [265, 163] width 0 height 8
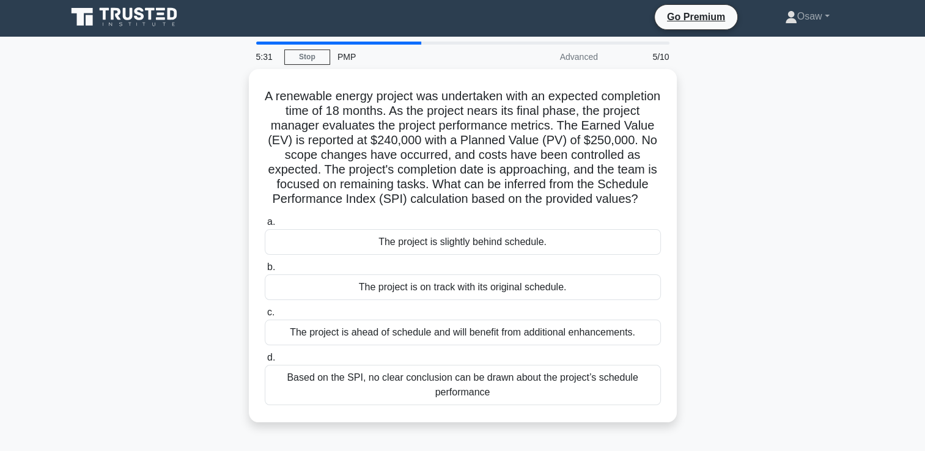
scroll to position [0, 0]
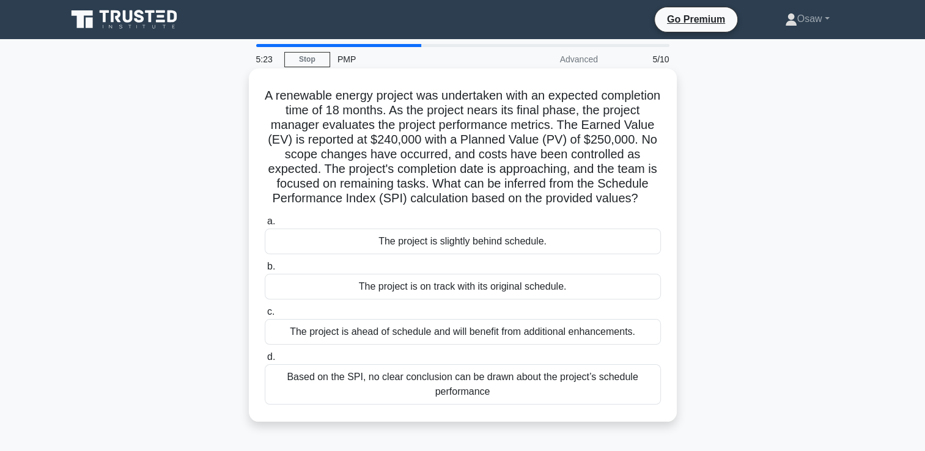
click at [275, 92] on h5 "A renewable energy project was undertaken with an expected completion time of 1…" at bounding box center [462, 147] width 399 height 119
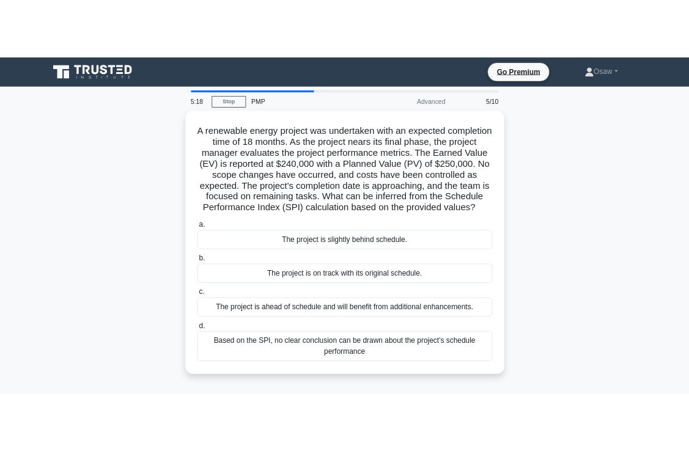
scroll to position [209, 0]
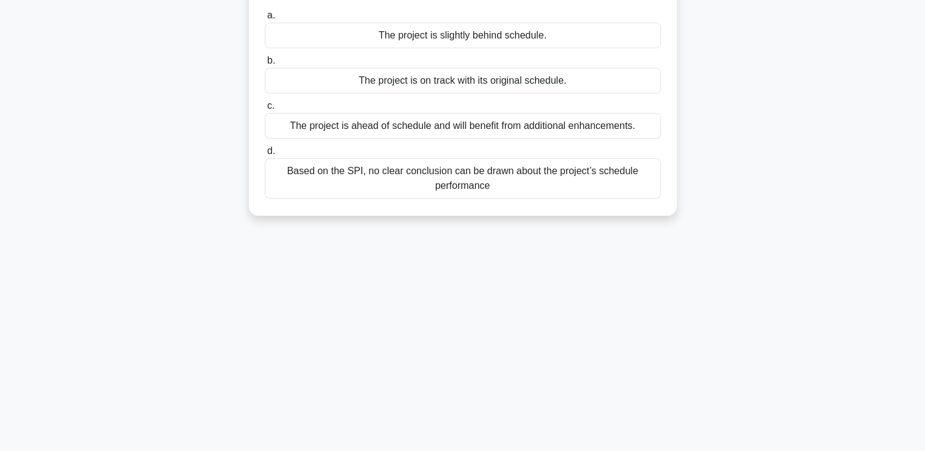
drag, startPoint x: 275, startPoint y: 92, endPoint x: 249, endPoint y: 482, distance: 390.8
click at [249, 451] on html "Go Premium Osaw" at bounding box center [462, 121] width 925 height 660
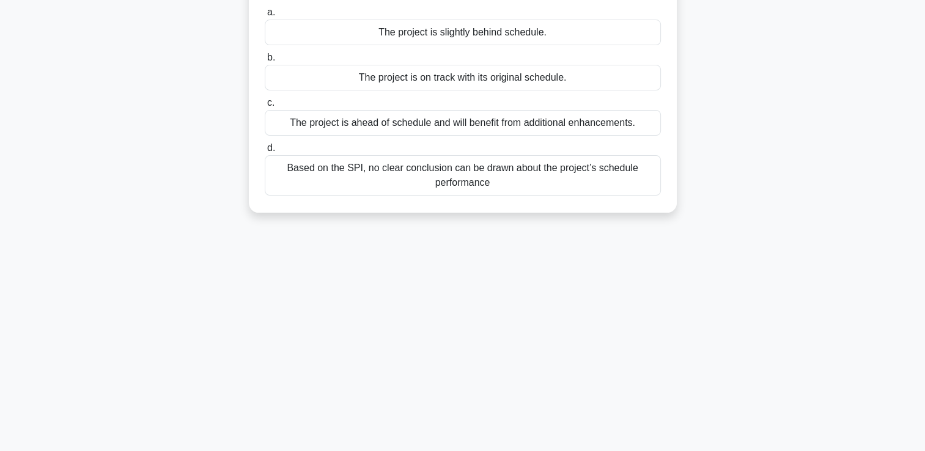
drag, startPoint x: 456, startPoint y: 203, endPoint x: 431, endPoint y: 163, distance: 47.5
click at [431, 163] on label "d. Based on the SPI, no clear conclusion can be drawn about the project’s sched…" at bounding box center [463, 168] width 396 height 55
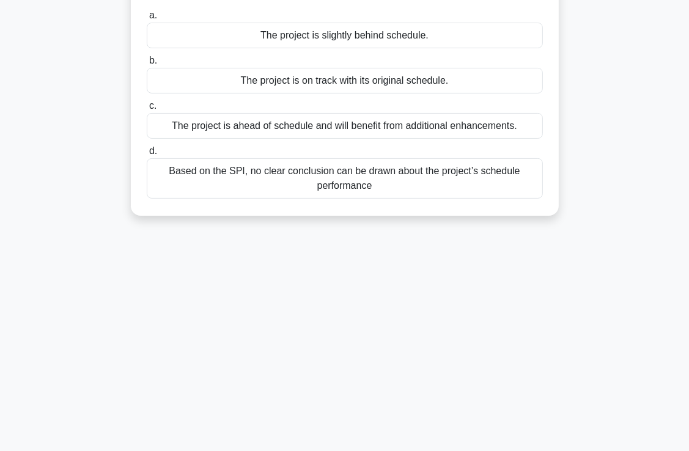
click at [673, 110] on main "5:03 Stop PMP Advanced 5/10 A renewable energy project was undertaken with an e…" at bounding box center [344, 140] width 689 height 621
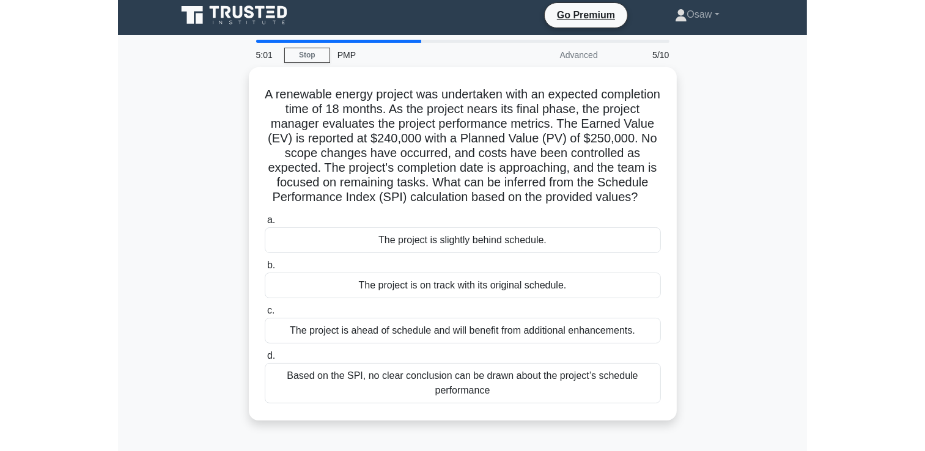
scroll to position [0, 0]
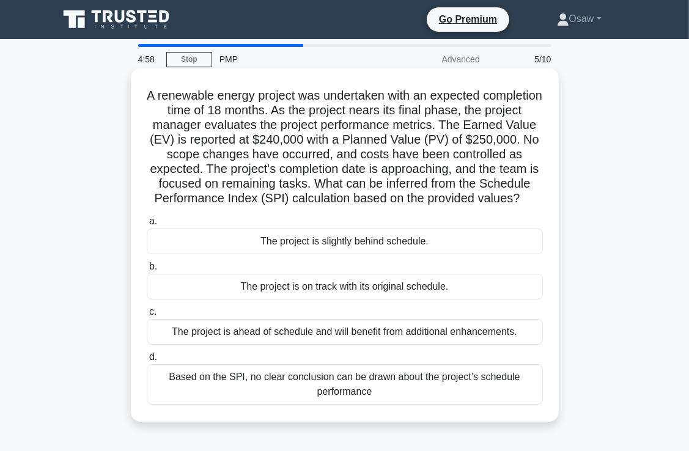
click at [165, 95] on h5 "A renewable energy project was undertaken with an expected completion time of 1…" at bounding box center [344, 147] width 399 height 119
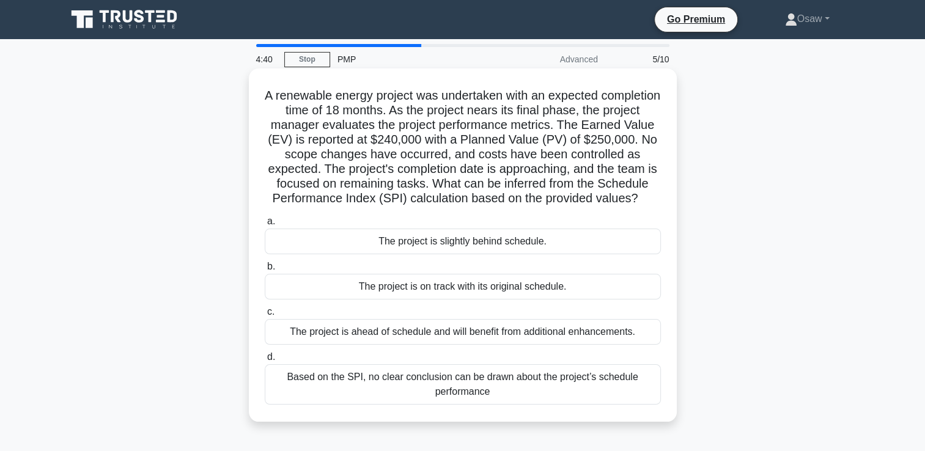
click at [292, 94] on h5 "A renewable energy project was undertaken with an expected completion time of 1…" at bounding box center [462, 147] width 399 height 119
click at [287, 106] on h5 "A renewable energy project was undertaken with an expected completion time of 1…" at bounding box center [462, 147] width 399 height 119
click at [296, 97] on h5 "A renewable energy project was undertaken with an expected completion time of 1…" at bounding box center [462, 147] width 399 height 119
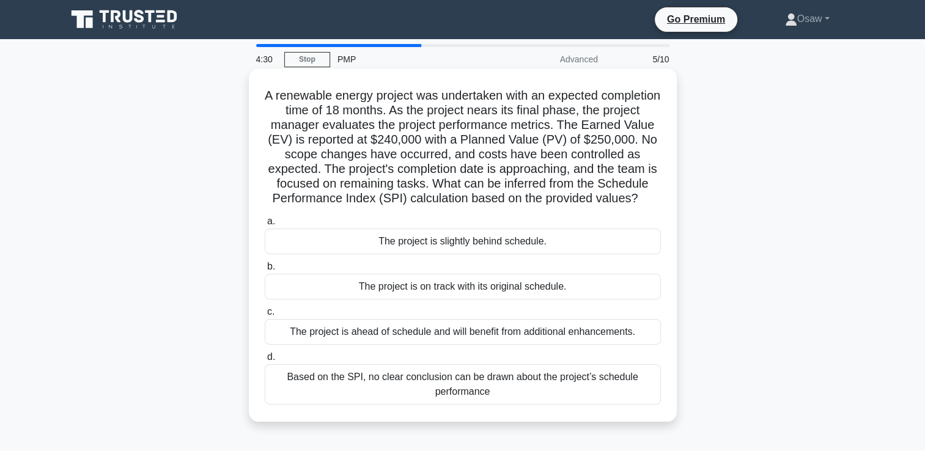
click at [296, 97] on h5 "A renewable energy project was undertaken with an expected completion time of 1…" at bounding box center [462, 147] width 399 height 119
copy div "renewable energy project was undertaken with an expected completion time of 18 …"
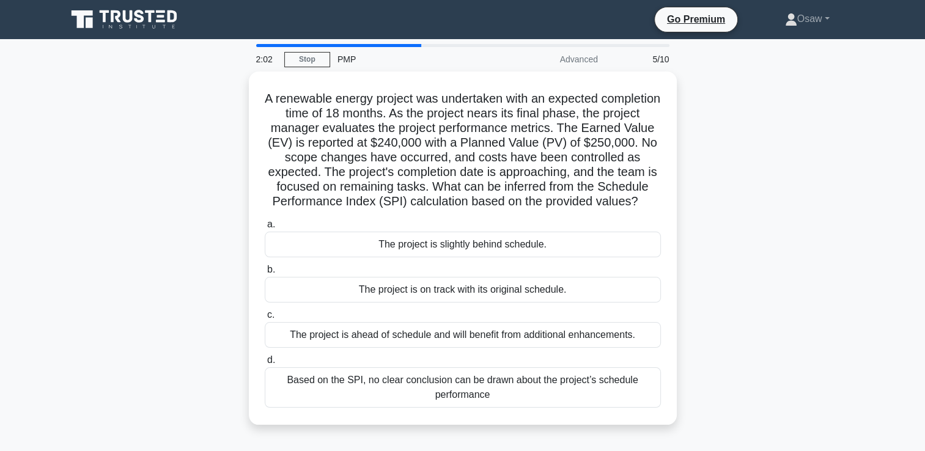
click at [213, 92] on div "A renewable energy project was undertaken with an expected completion time of 1…" at bounding box center [462, 256] width 807 height 368
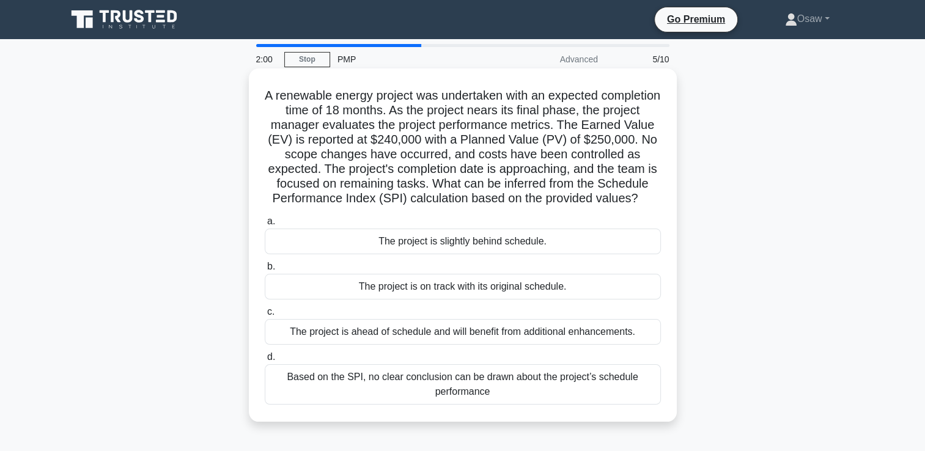
click at [293, 95] on h5 "A renewable energy project was undertaken with an expected completion time of 1…" at bounding box center [462, 147] width 399 height 119
drag, startPoint x: 293, startPoint y: 95, endPoint x: 393, endPoint y: 165, distance: 121.6
click at [279, 94] on h5 "A renewable energy project was undertaken with an expected completion time of 1…" at bounding box center [462, 147] width 399 height 119
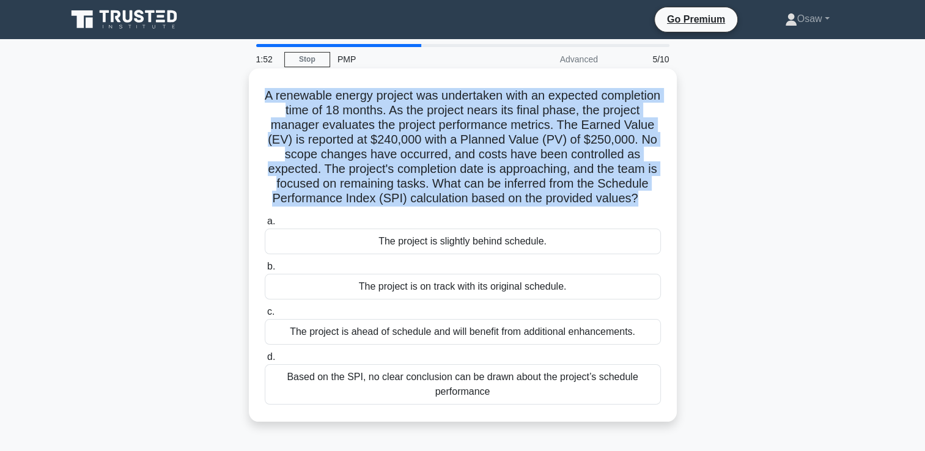
drag, startPoint x: 279, startPoint y: 94, endPoint x: 437, endPoint y: 224, distance: 205.0
click at [437, 224] on div "A renewable energy project was undertaken with an expected completion time of 1…" at bounding box center [463, 245] width 418 height 344
click at [274, 99] on h5 "A renewable energy project was undertaken with an expected completion time of 1…" at bounding box center [462, 147] width 399 height 119
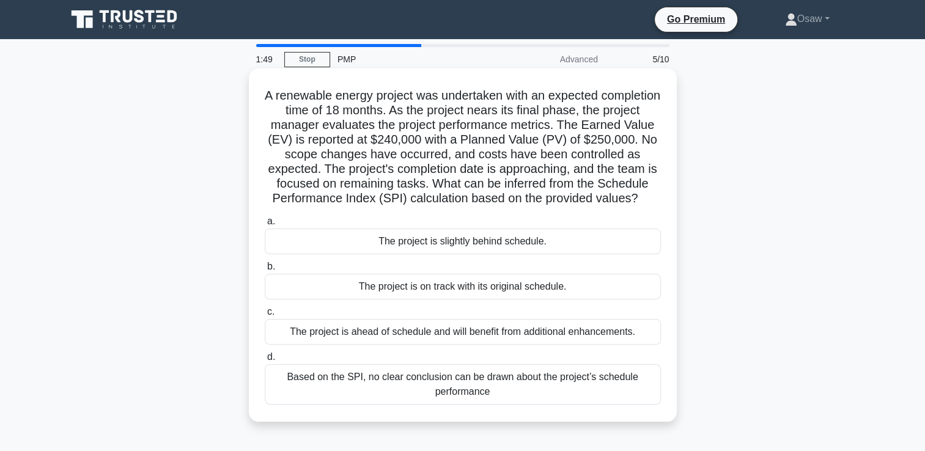
drag, startPoint x: 274, startPoint y: 89, endPoint x: 596, endPoint y: 424, distance: 464.7
click at [596, 417] on div "A renewable energy project was undertaken with an expected completion time of 1…" at bounding box center [463, 245] width 418 height 344
copy div "A renewable energy project was undertaken with an expected completion time of 1…"
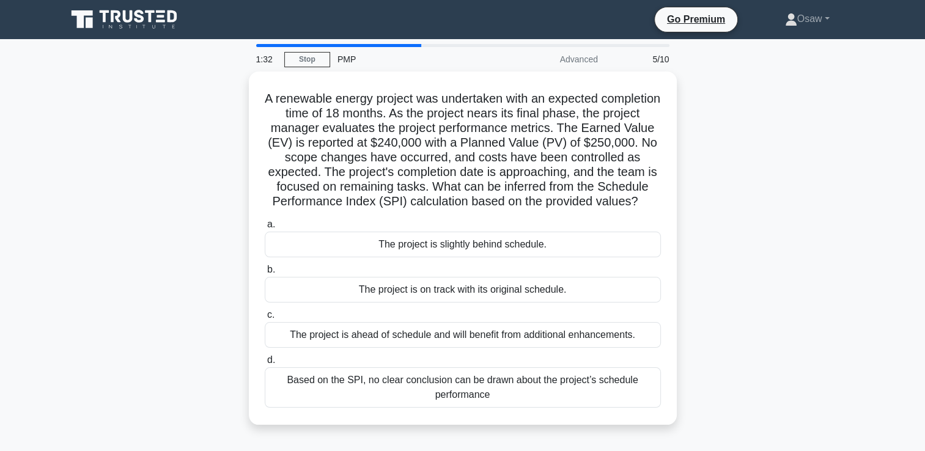
click at [108, 154] on div "A renewable energy project was undertaken with an expected completion time of 1…" at bounding box center [462, 256] width 807 height 368
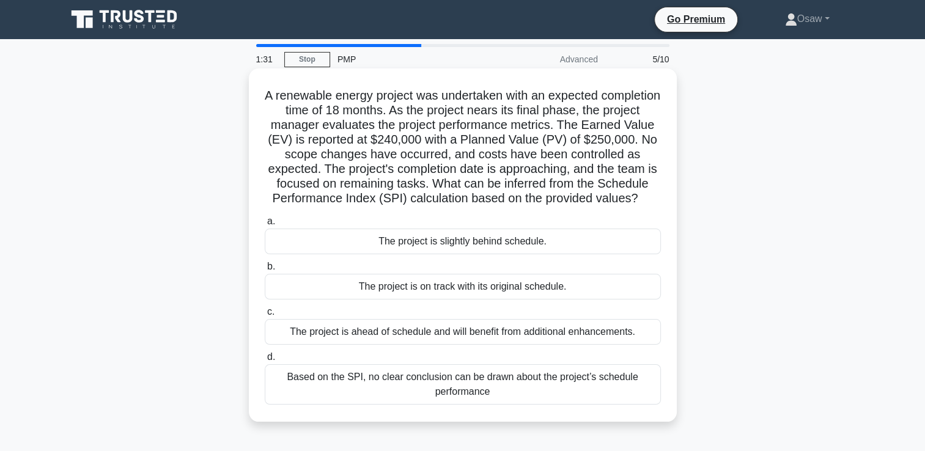
click at [328, 254] on div "The project is slightly behind schedule." at bounding box center [463, 242] width 396 height 26
click at [265, 226] on input "a. The project is slightly behind schedule." at bounding box center [265, 222] width 0 height 8
